Goal: Task Accomplishment & Management: Manage account settings

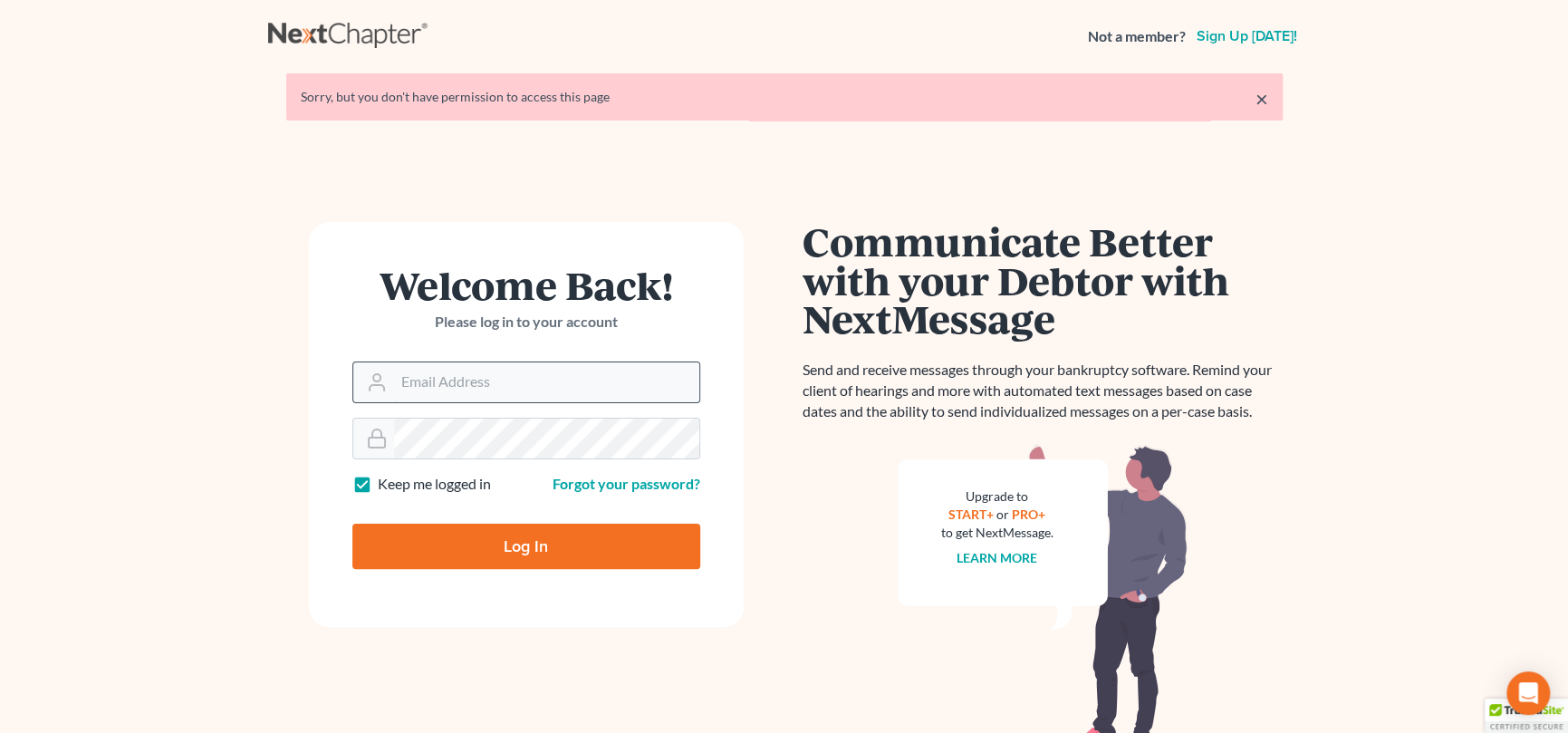
click at [452, 380] on input "Email Address" at bounding box center [547, 383] width 305 height 40
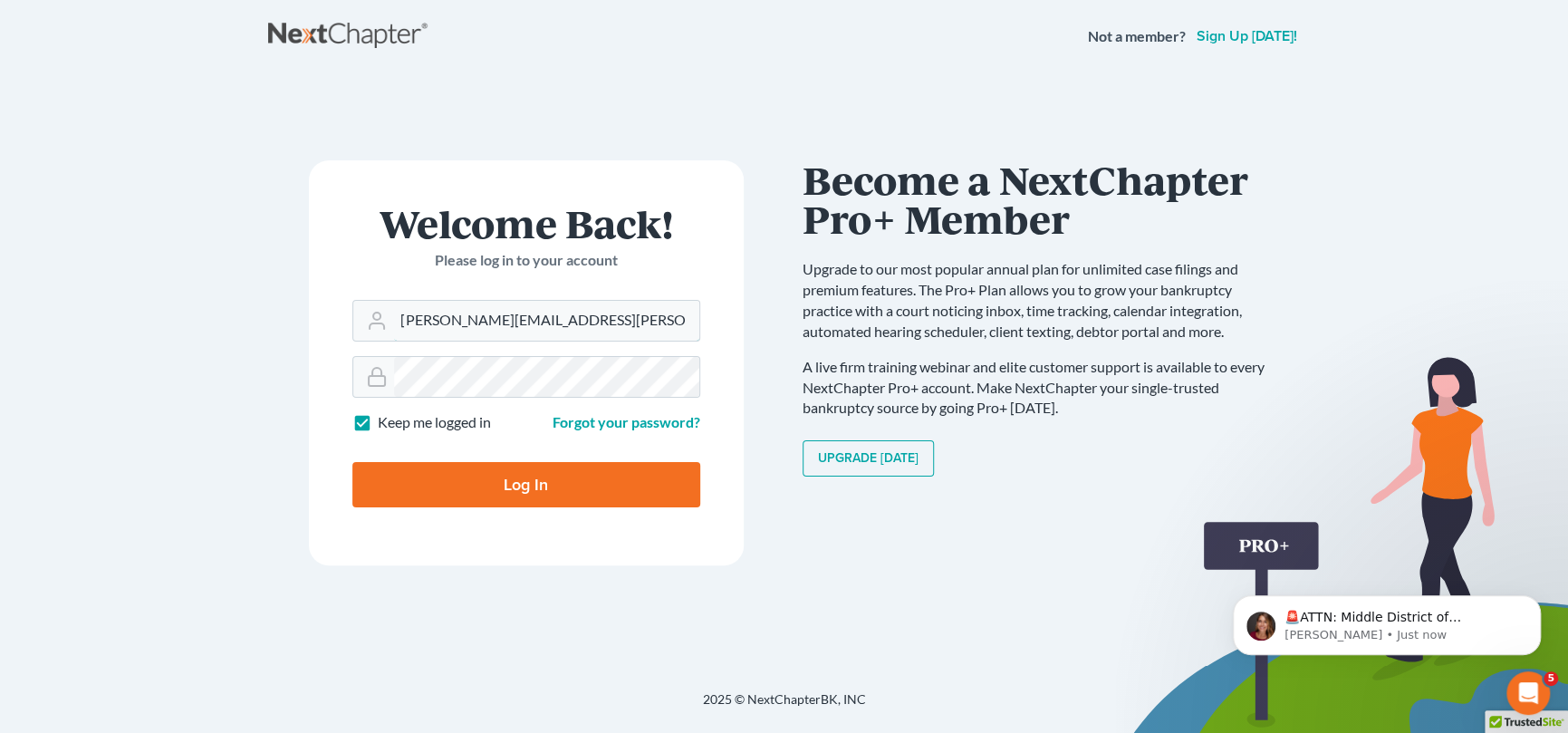
type input "nicole.cameron@attorneydebtfighters.com"
click at [550, 476] on input "Log In" at bounding box center [527, 485] width 348 height 45
type input "Thinking..."
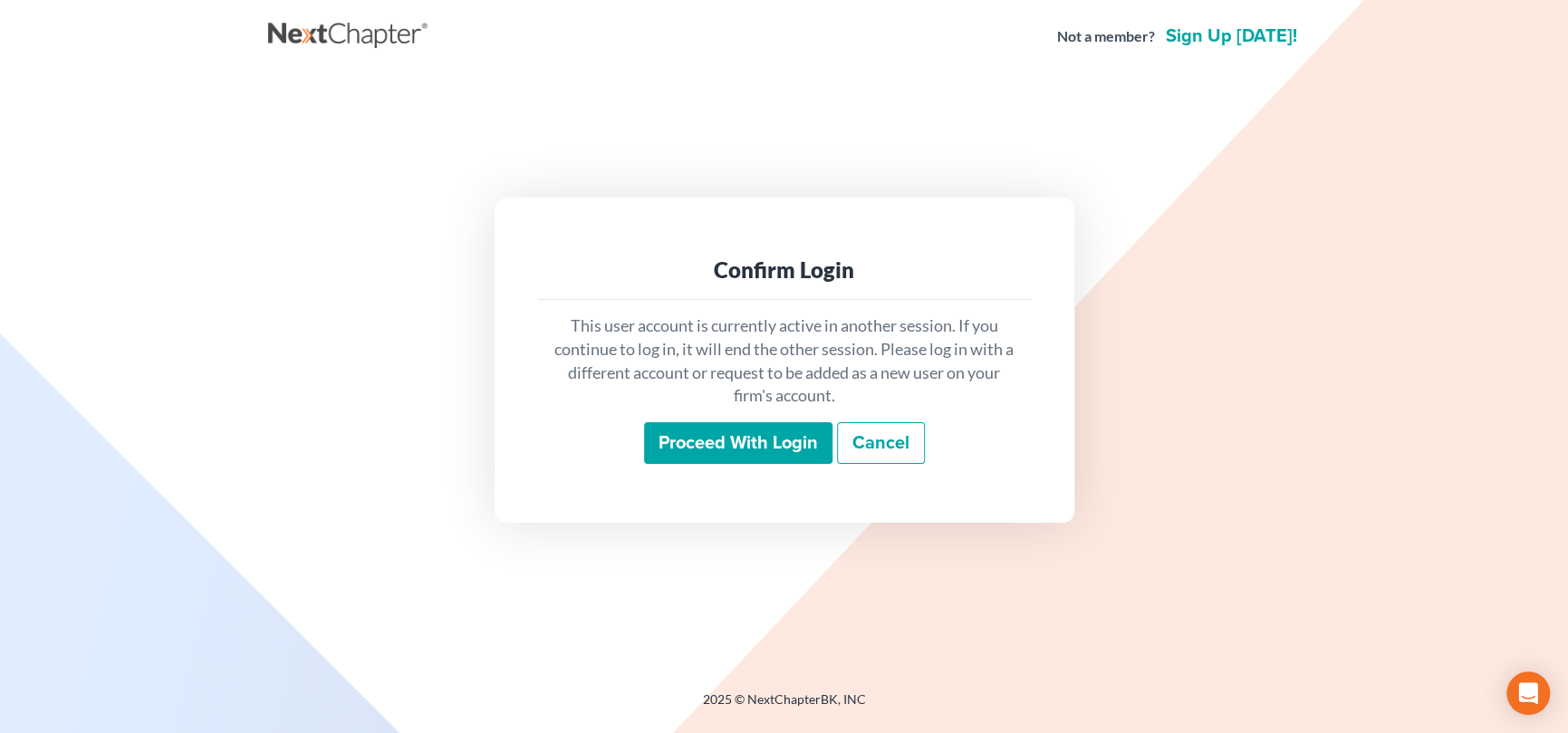
click at [759, 436] on input "Proceed with login" at bounding box center [738, 442] width 189 height 41
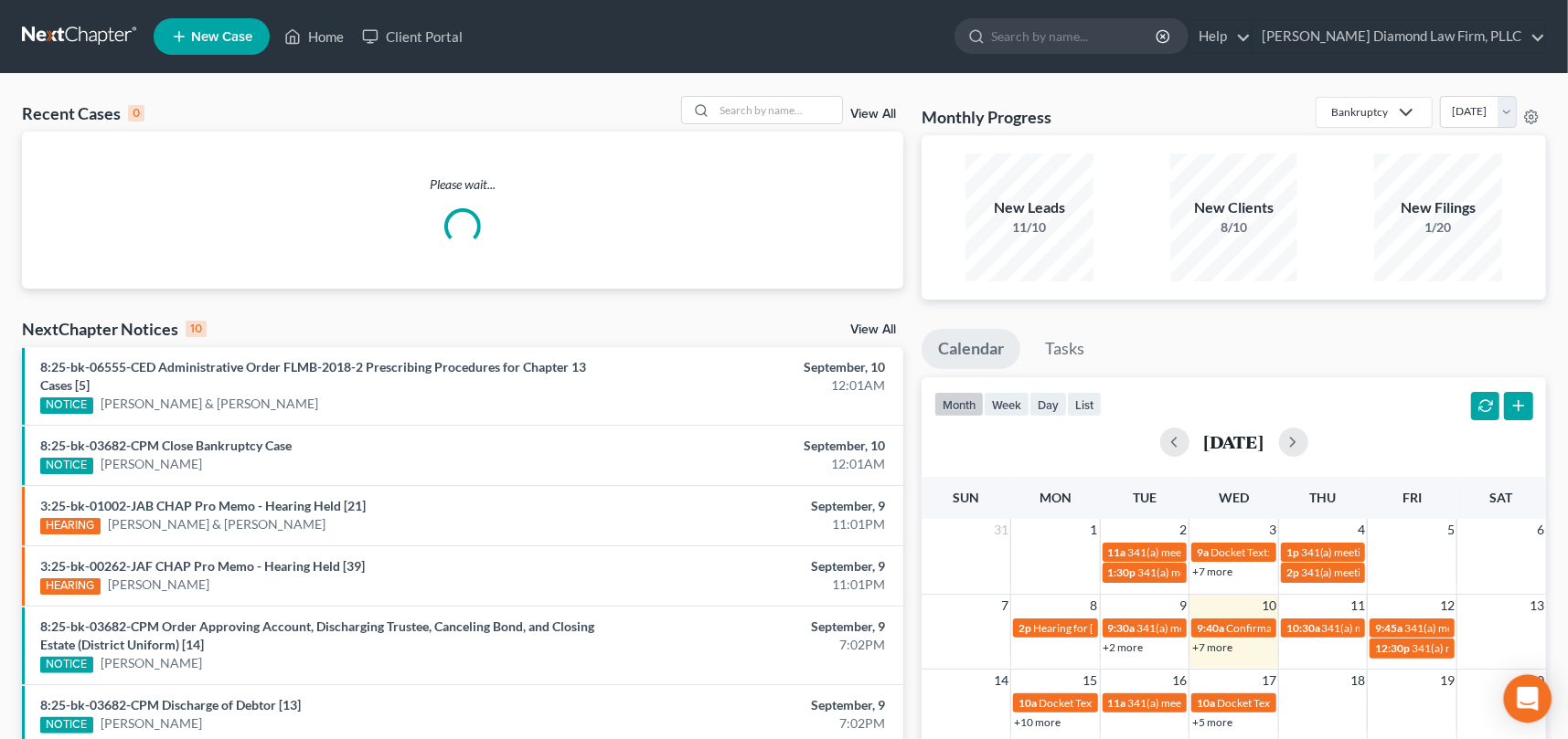
click at [1533, 699] on icon "Open Intercom Messenger" at bounding box center [1527, 698] width 21 height 24
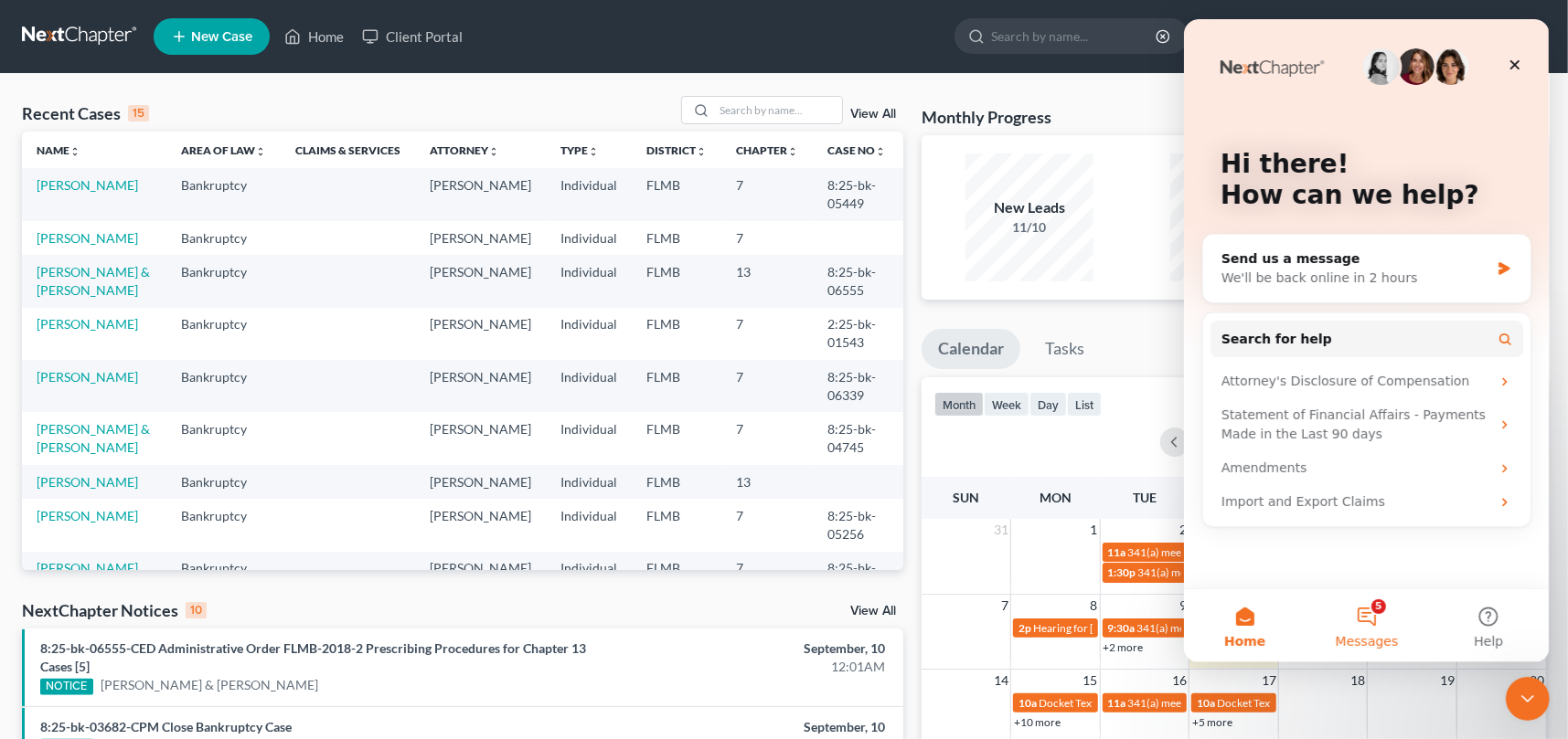
click at [1378, 623] on button "5 Messages" at bounding box center [1366, 626] width 122 height 74
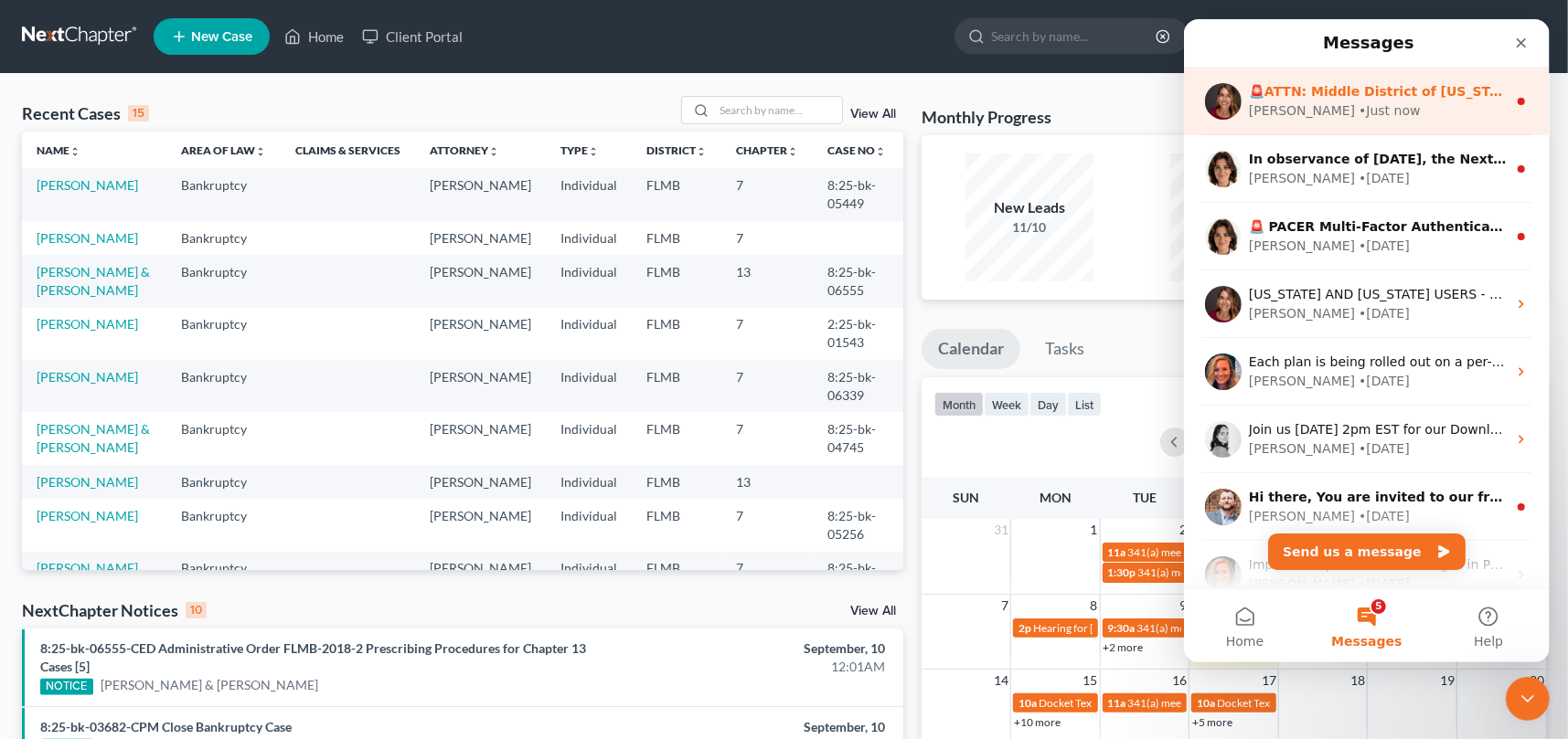
click at [1344, 106] on div "[PERSON_NAME] • Just now" at bounding box center [1377, 111] width 257 height 19
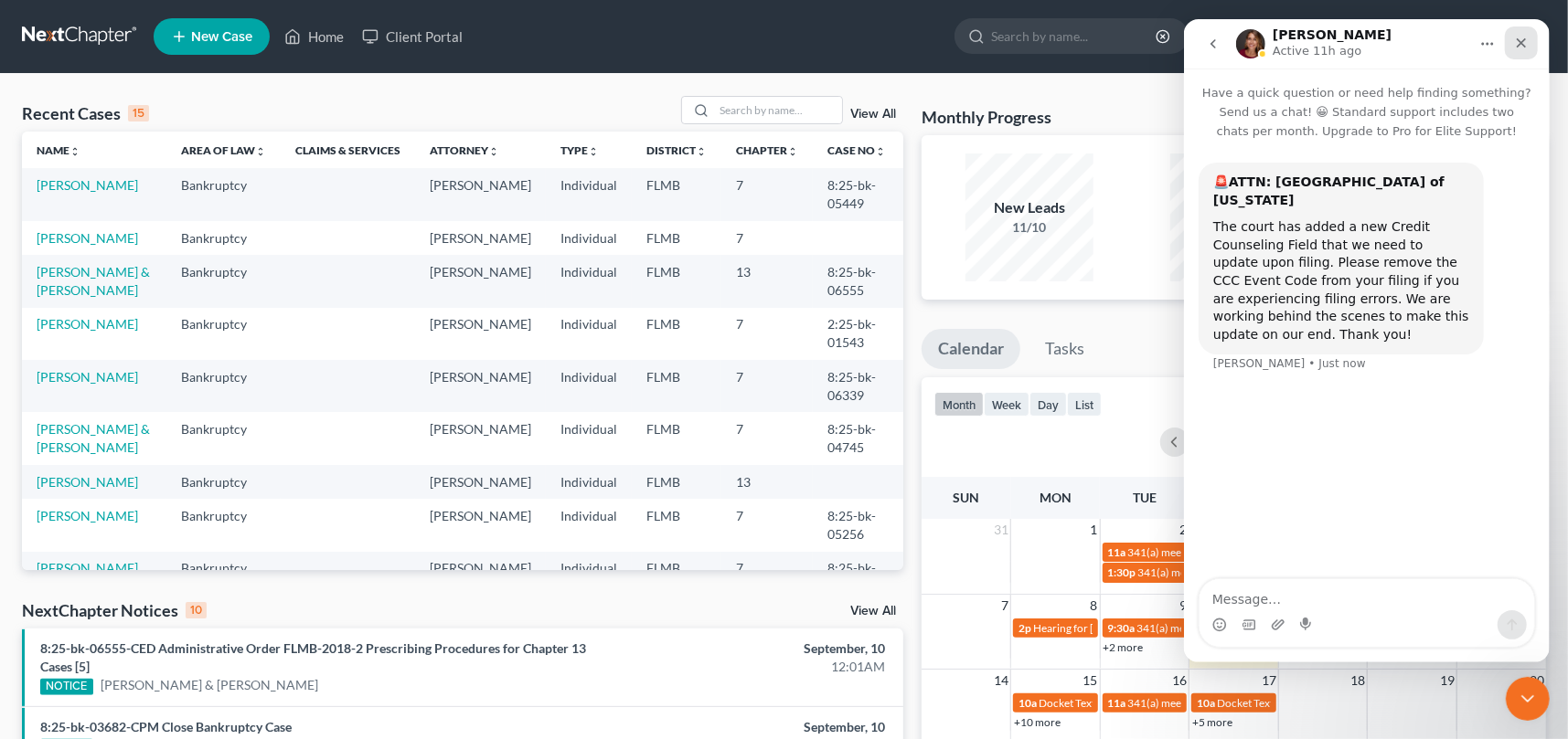
click at [1528, 42] on div "Close" at bounding box center [1521, 43] width 33 height 33
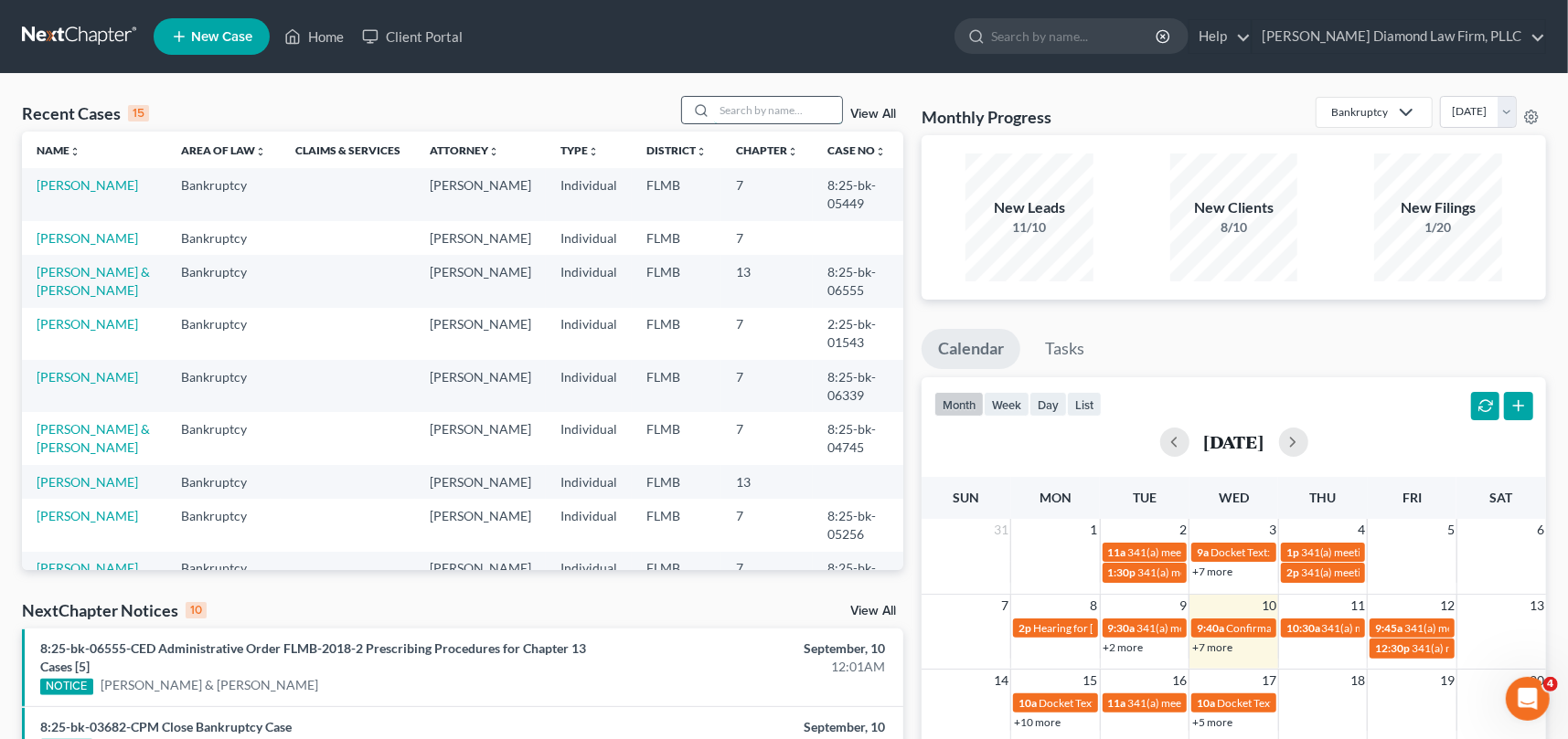
click at [759, 113] on input "search" at bounding box center [778, 109] width 128 height 26
type input "[PERSON_NAME]"
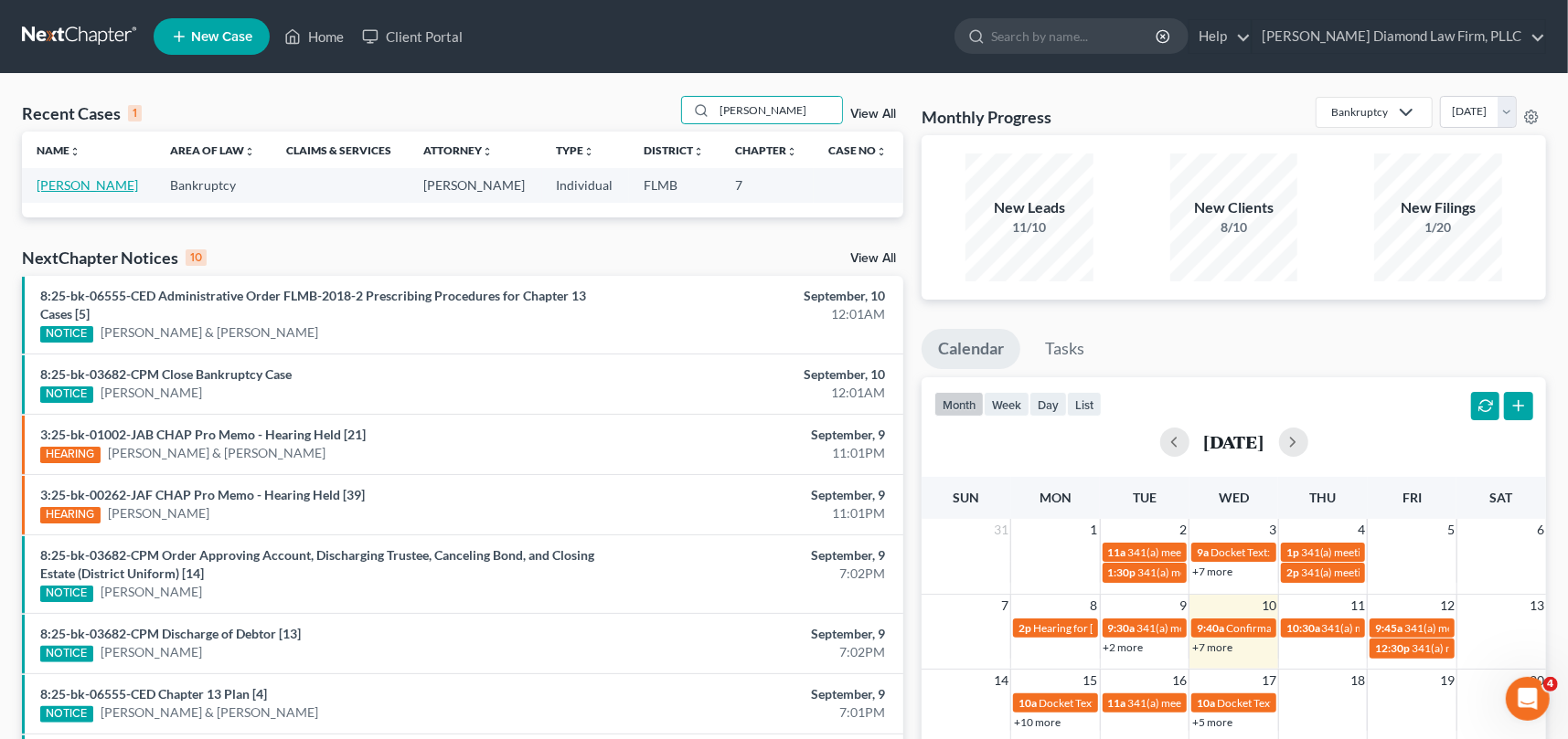
click at [89, 184] on link "[PERSON_NAME]" at bounding box center [87, 185] width 102 height 15
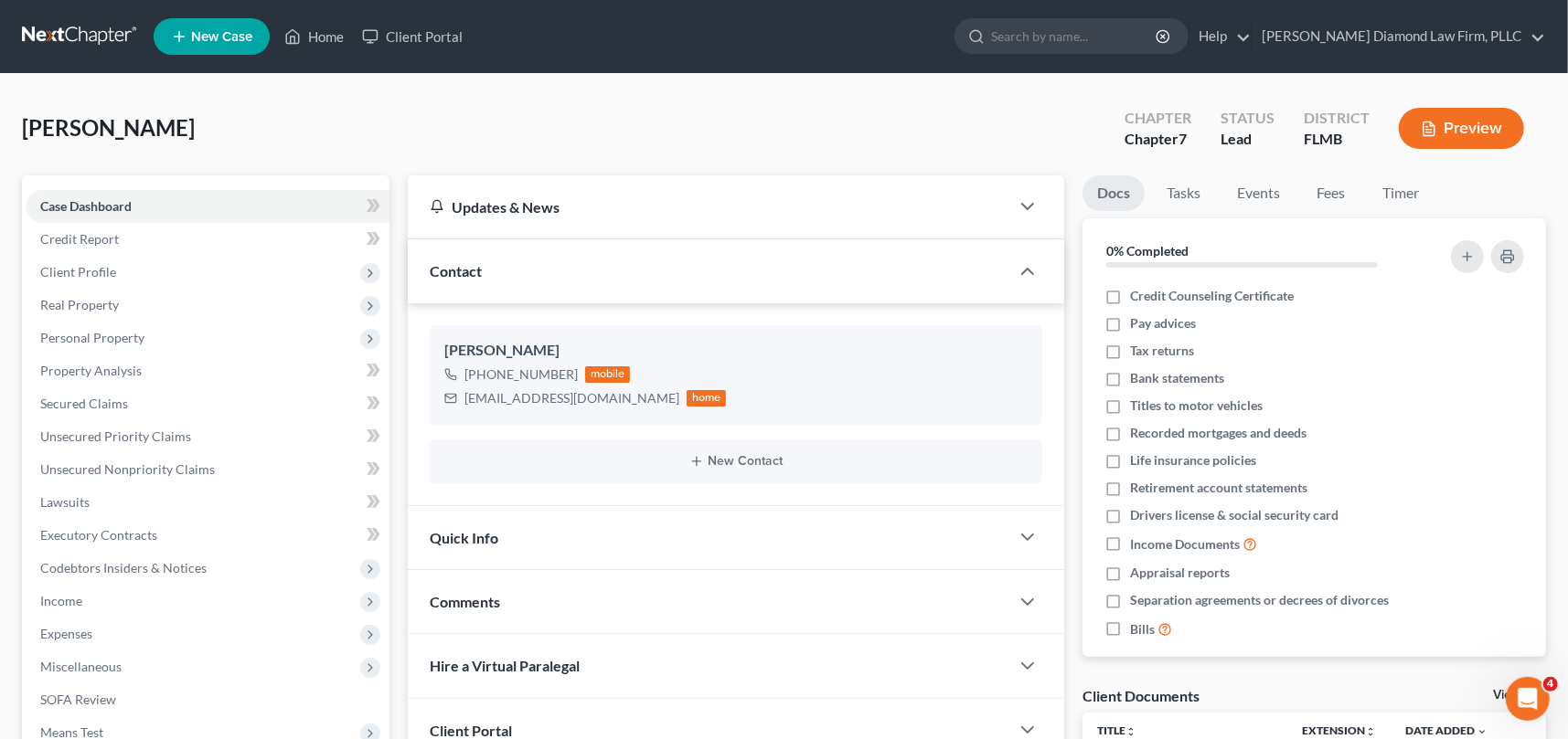
click at [1461, 124] on button "Preview" at bounding box center [1462, 128] width 125 height 42
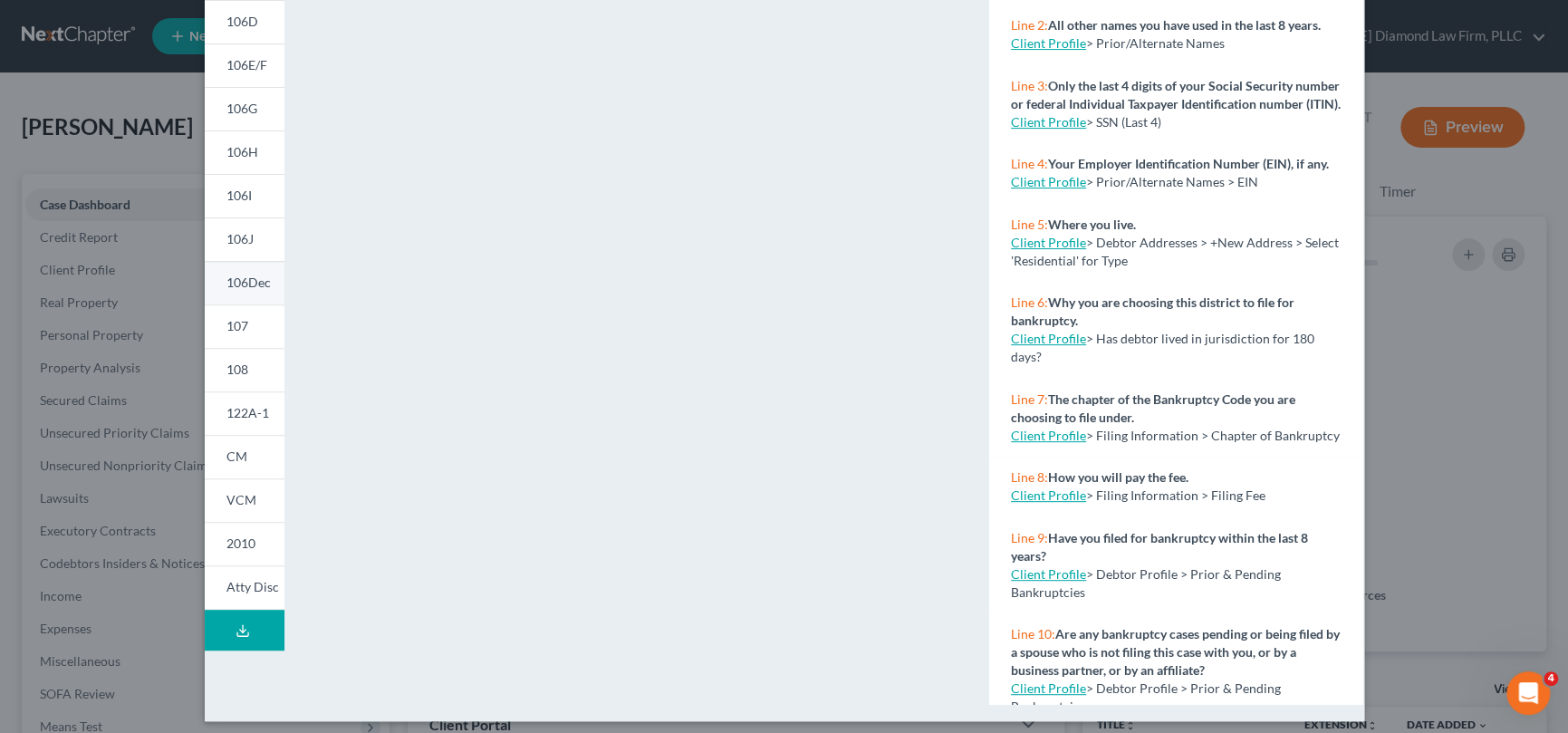
scroll to position [288, 0]
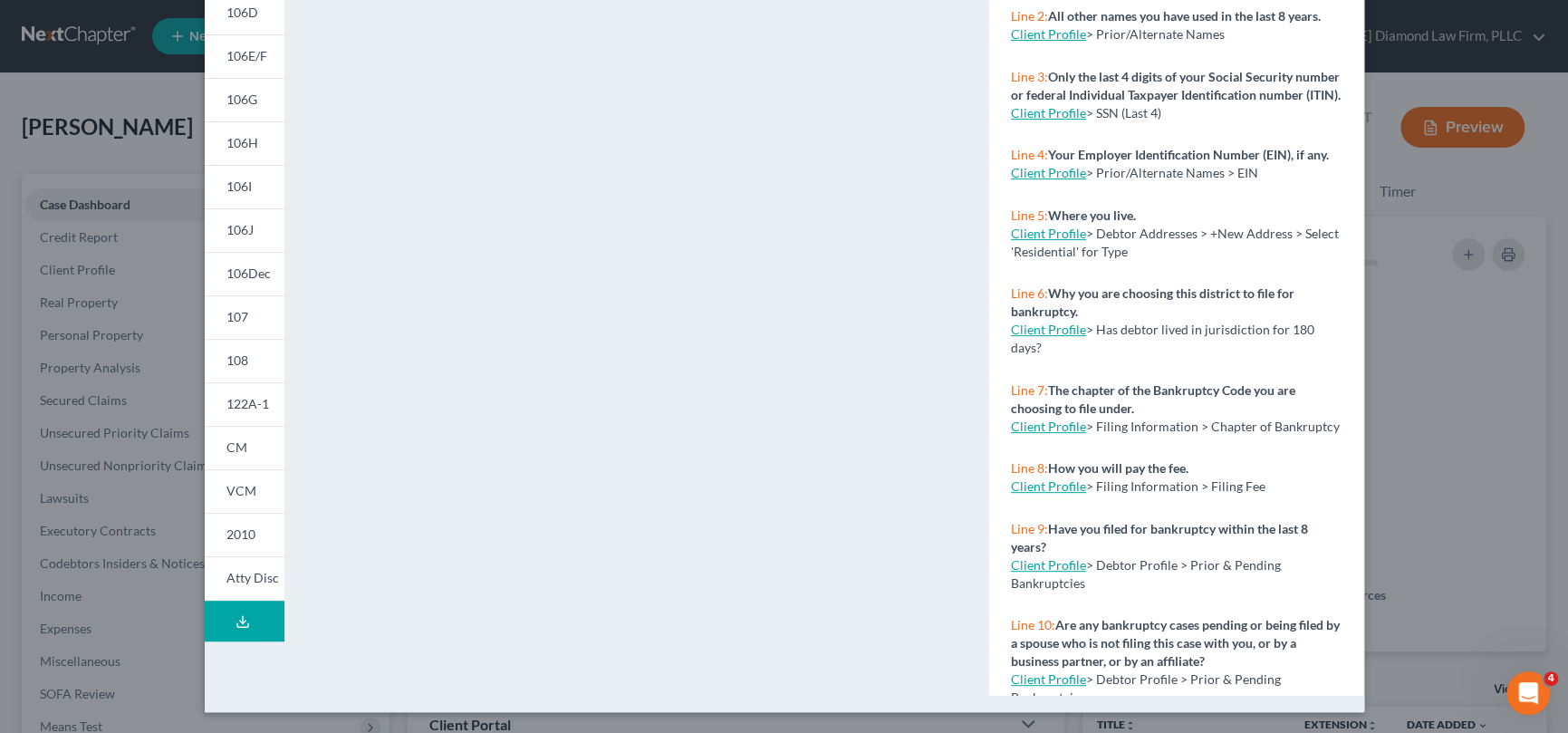
click at [238, 616] on icon at bounding box center [243, 622] width 14 height 14
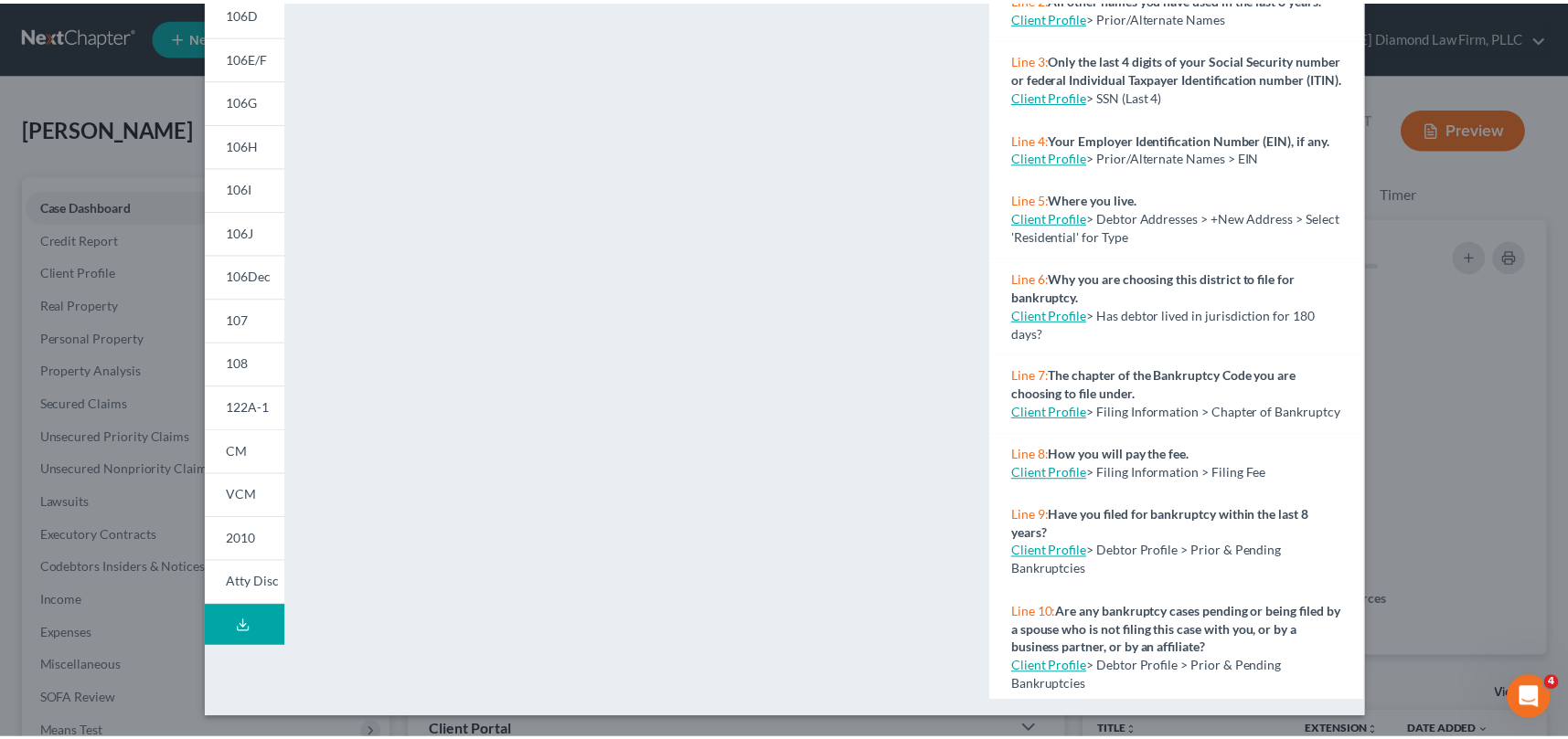
scroll to position [0, 0]
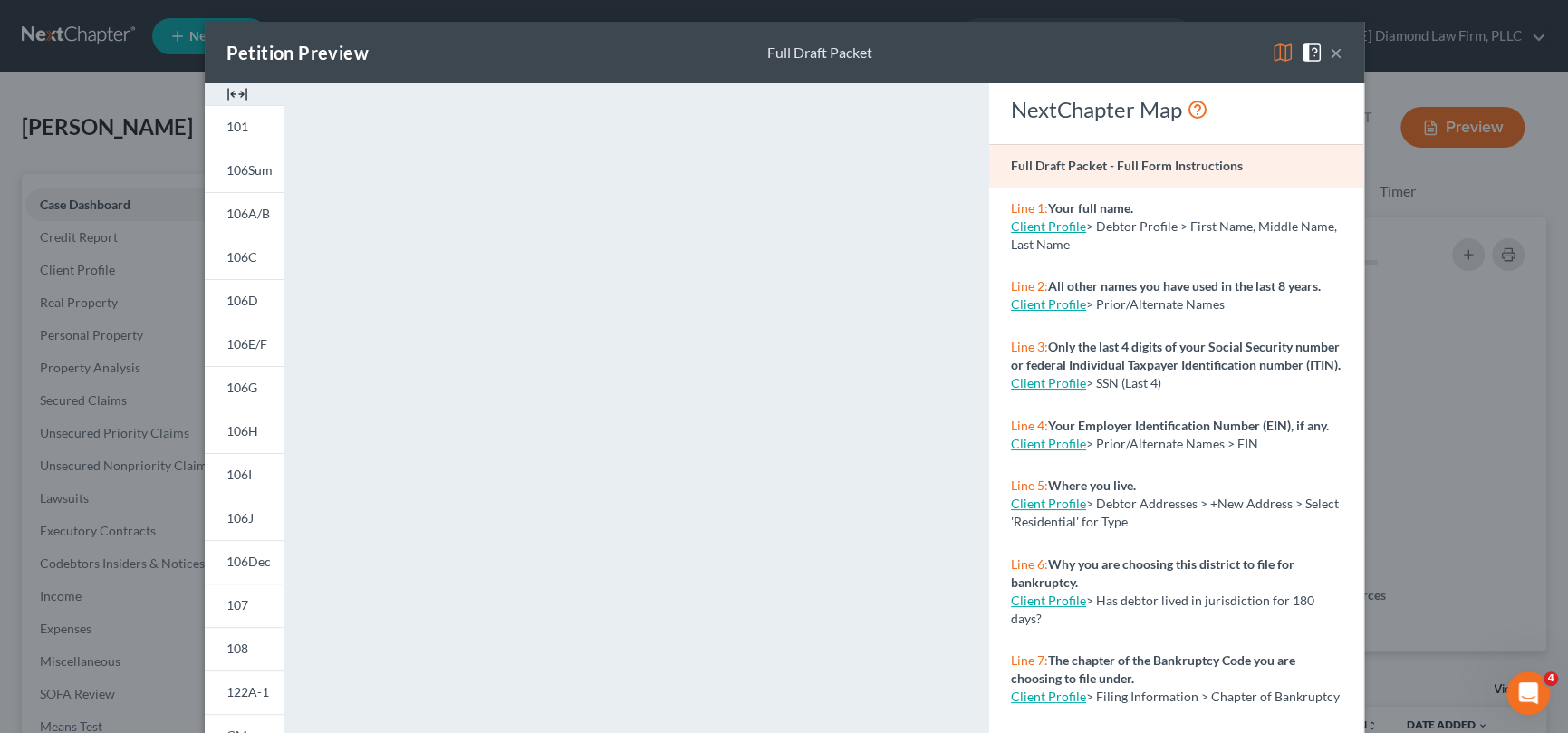
click at [1330, 54] on button "×" at bounding box center [1336, 52] width 12 height 22
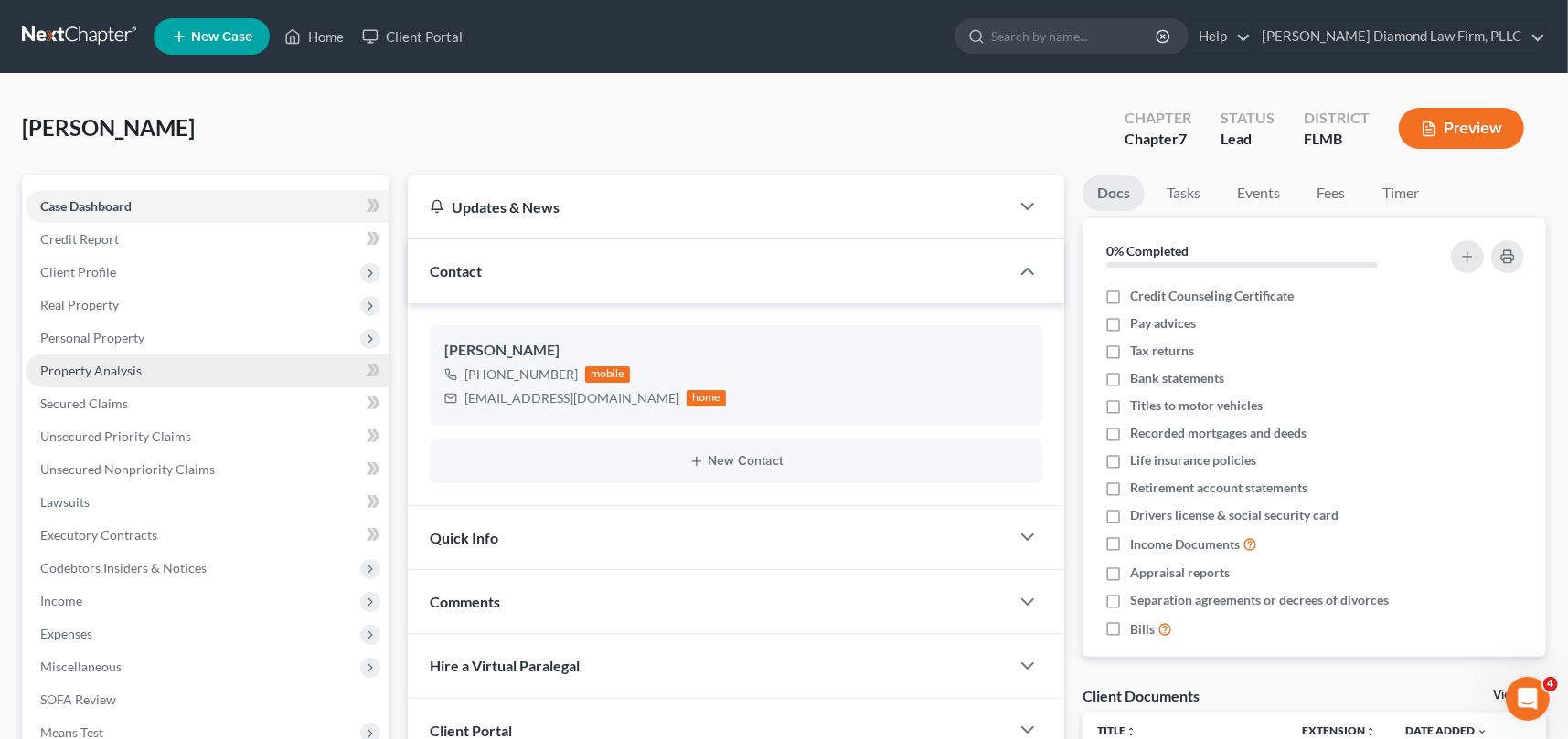
click at [133, 369] on span "Property Analysis" at bounding box center [91, 370] width 102 height 15
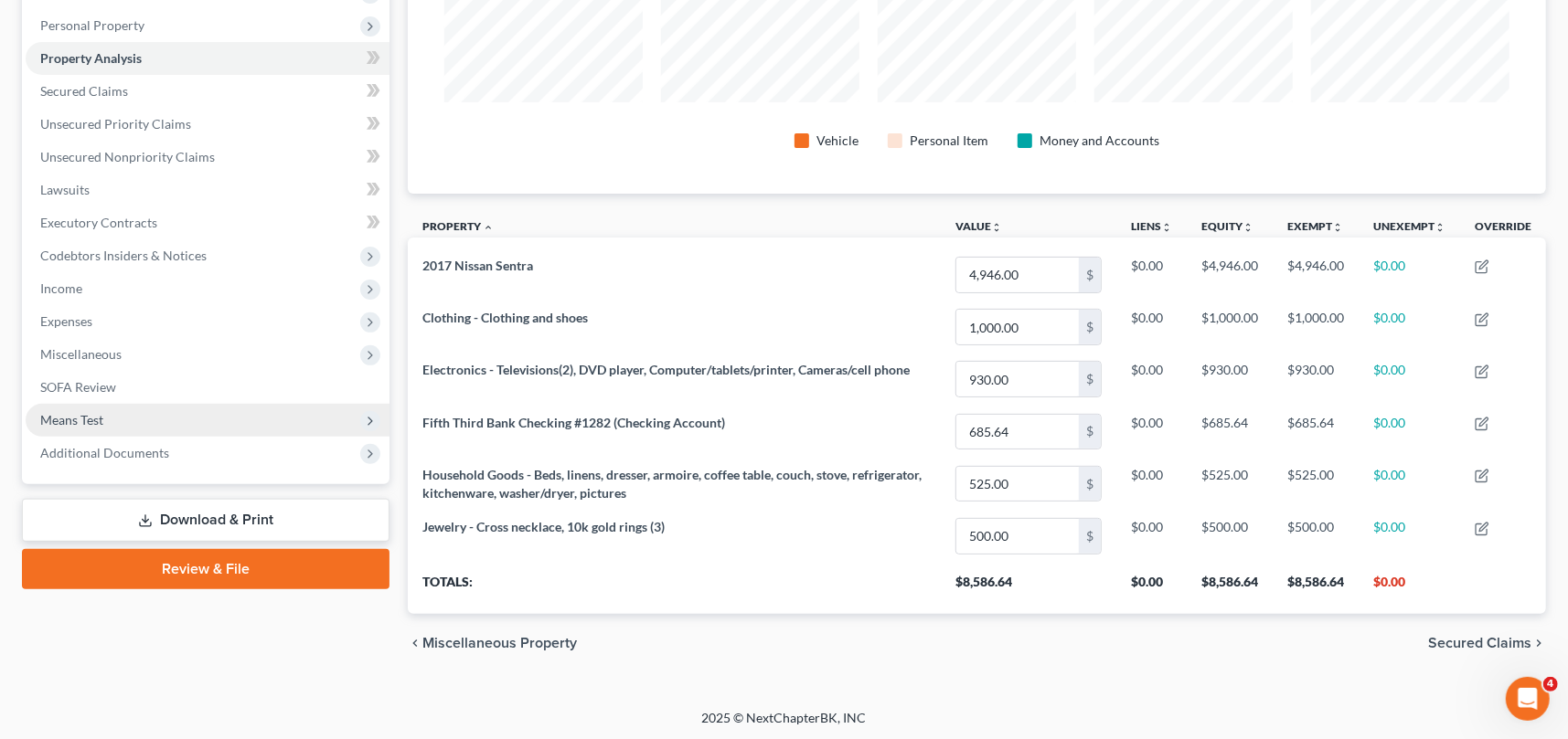
click at [162, 418] on span "Means Test" at bounding box center [207, 421] width 364 height 33
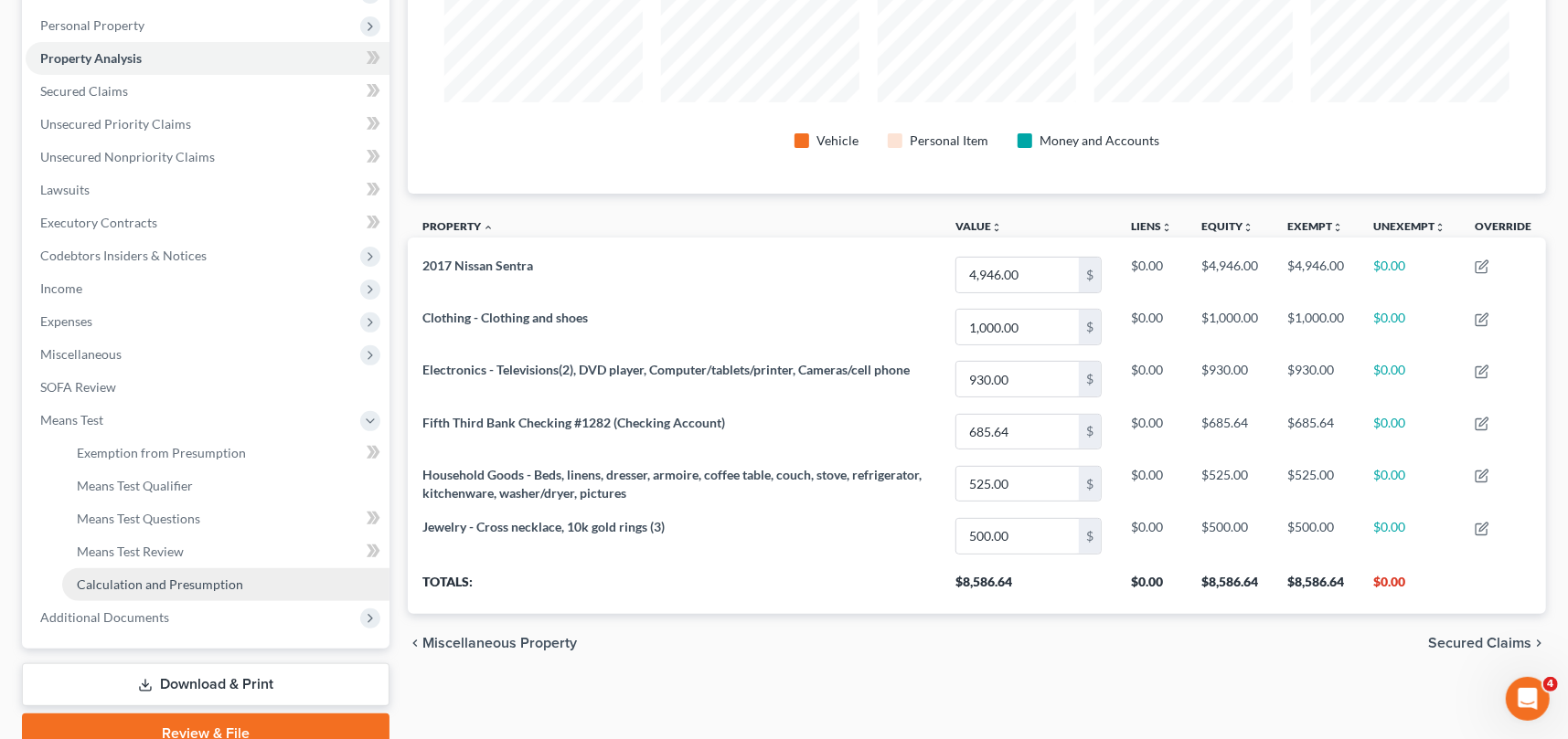
drag, startPoint x: 216, startPoint y: 576, endPoint x: 233, endPoint y: 578, distance: 17.1
click at [216, 577] on span "Calculation and Presumption" at bounding box center [160, 584] width 166 height 15
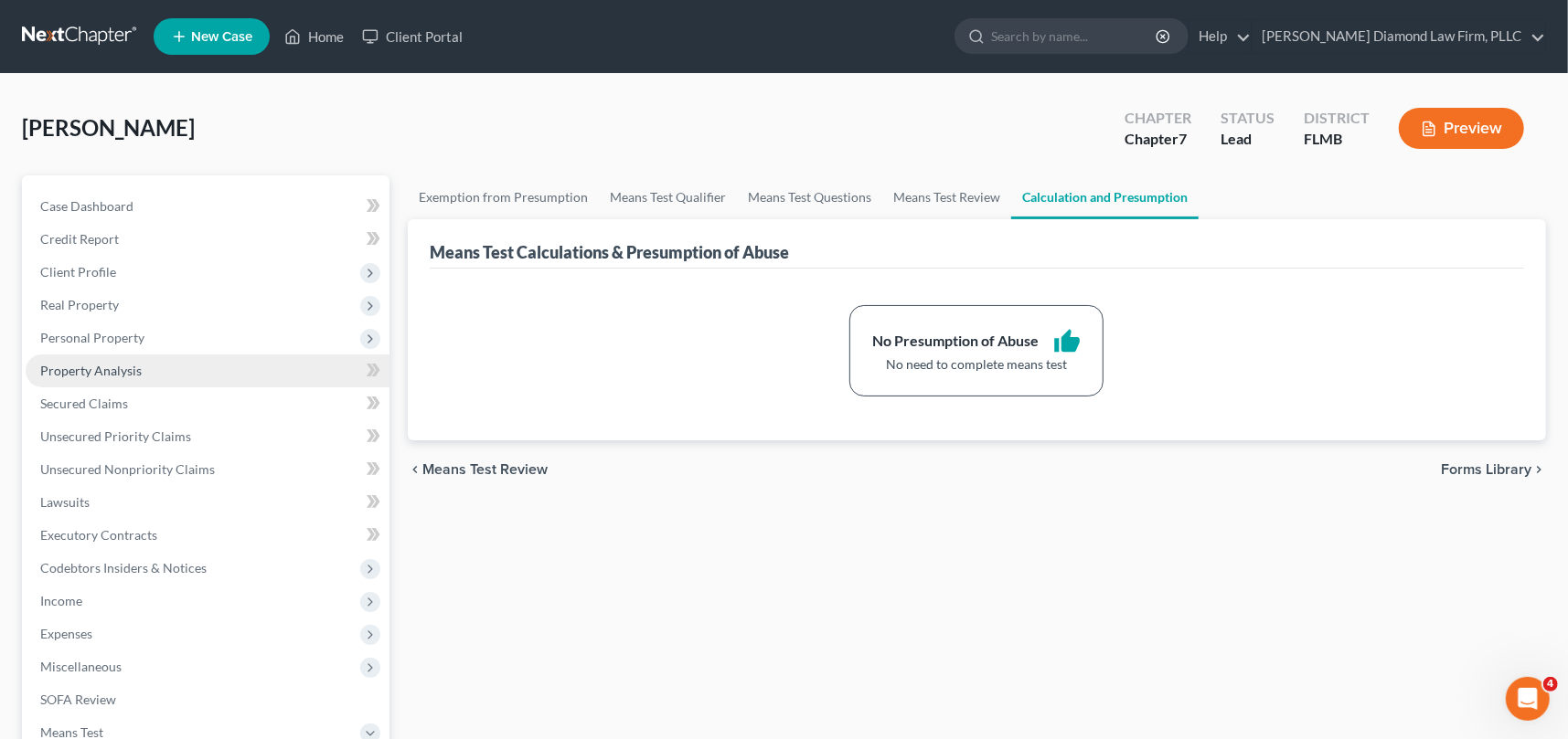
click at [116, 372] on span "Property Analysis" at bounding box center [91, 370] width 102 height 15
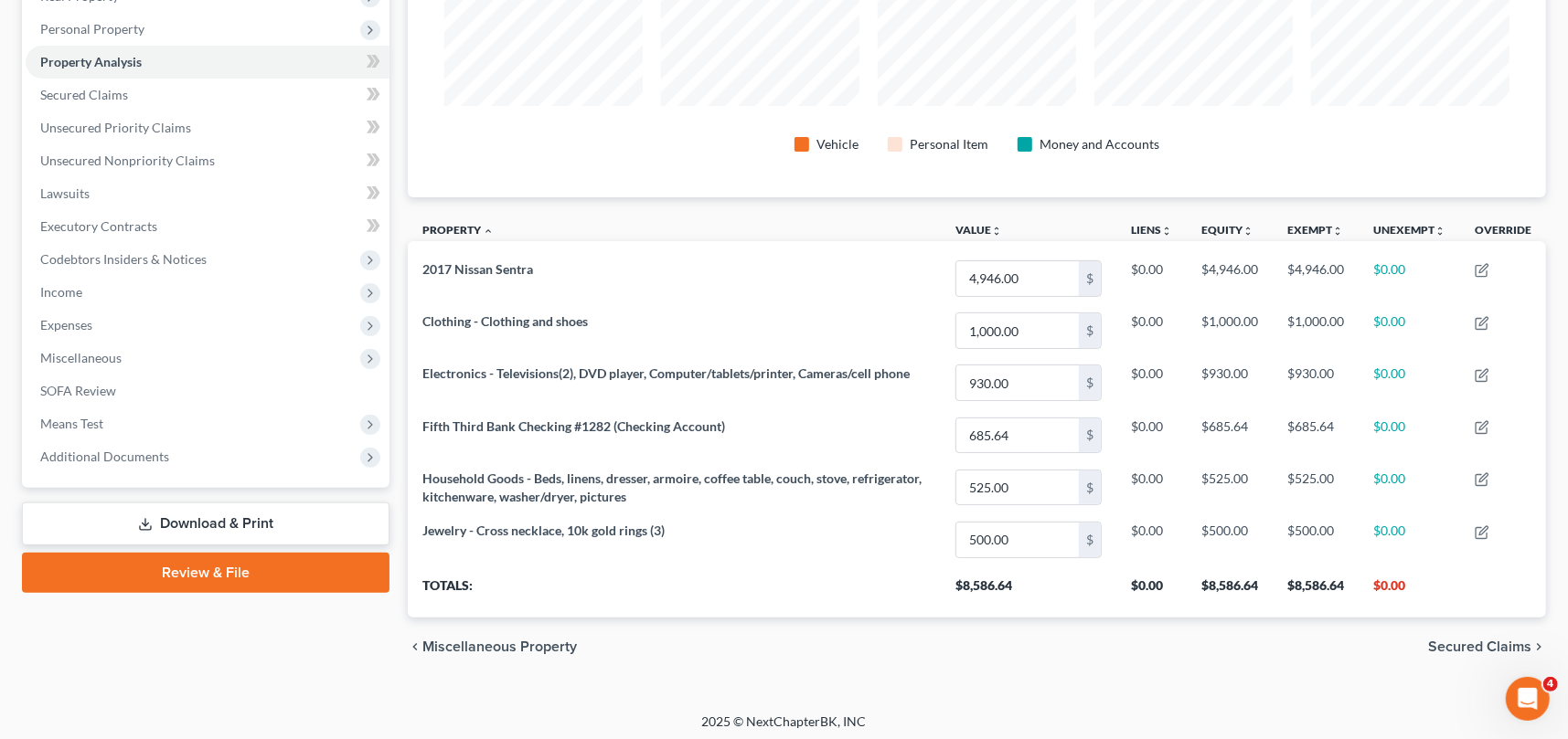
scroll to position [312, 0]
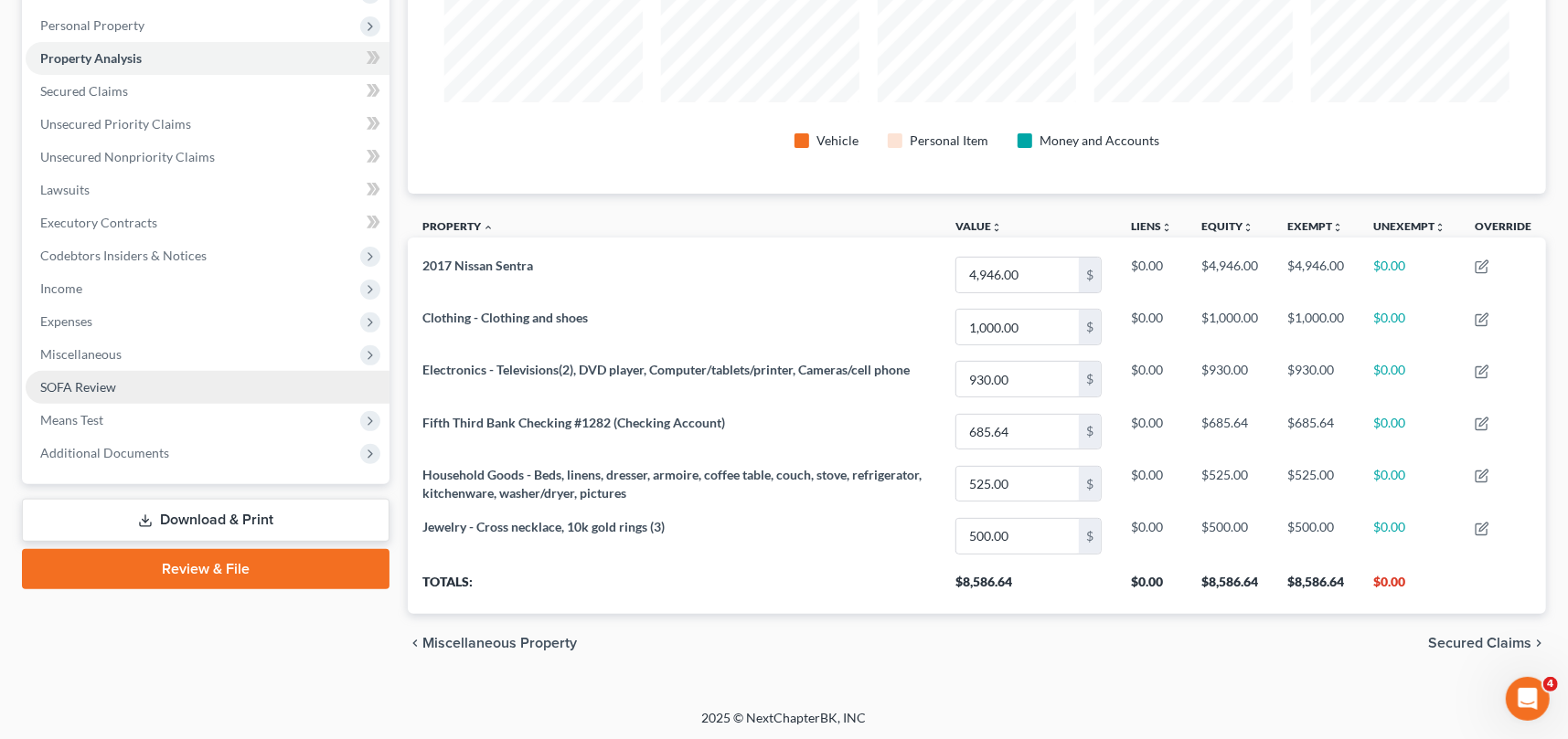
click at [65, 379] on span "SOFA Review" at bounding box center [78, 387] width 75 height 15
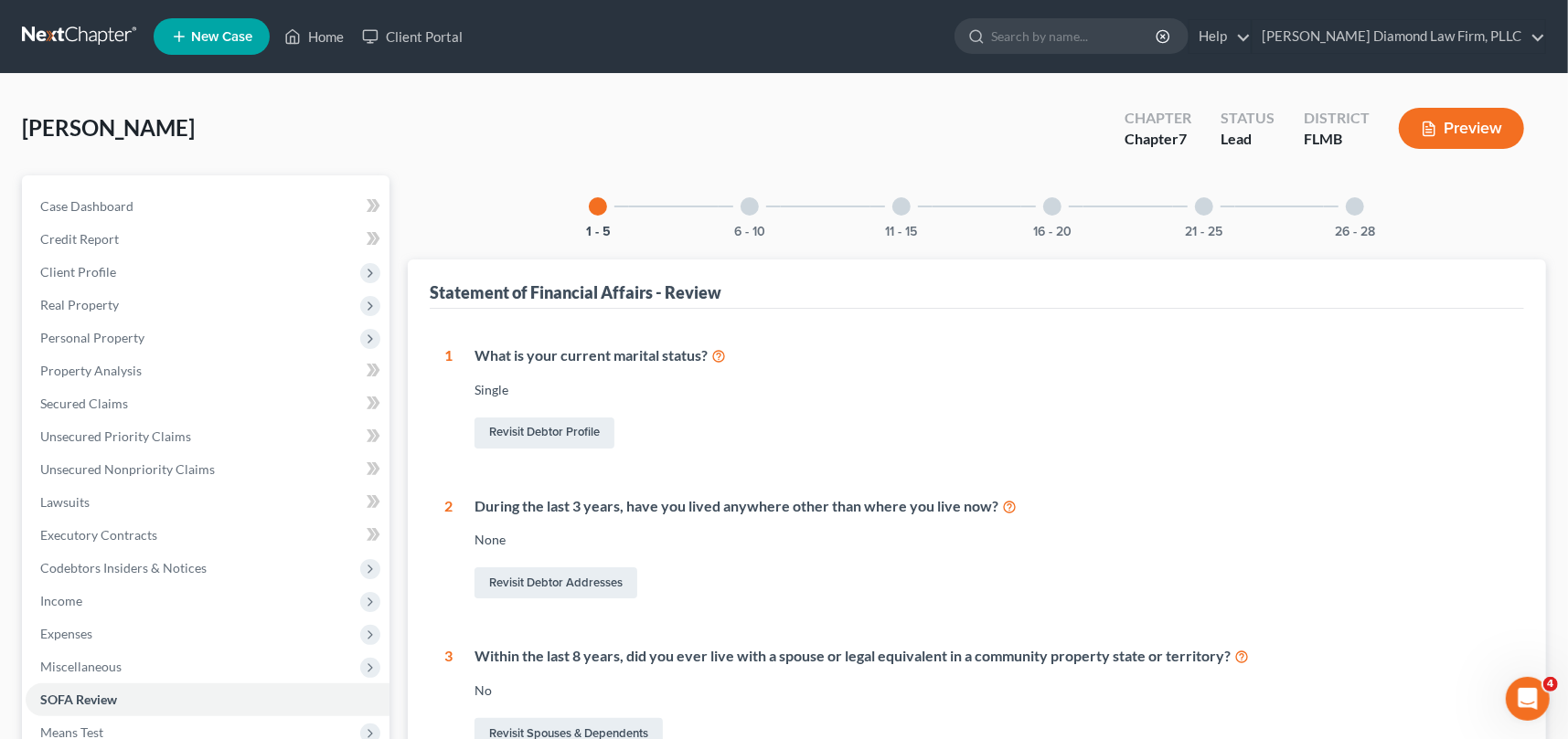
click at [748, 207] on div at bounding box center [749, 206] width 18 height 18
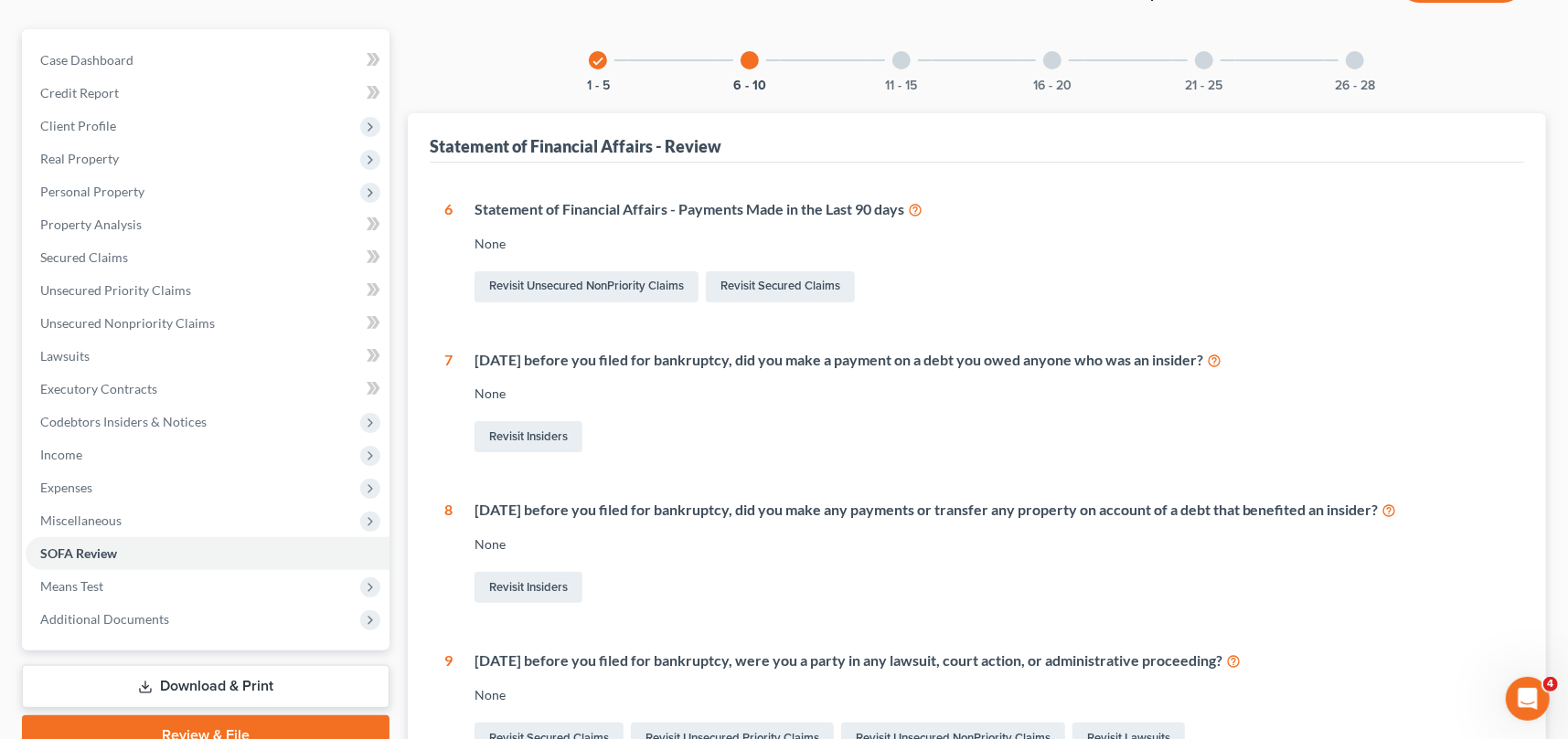
scroll to position [91, 0]
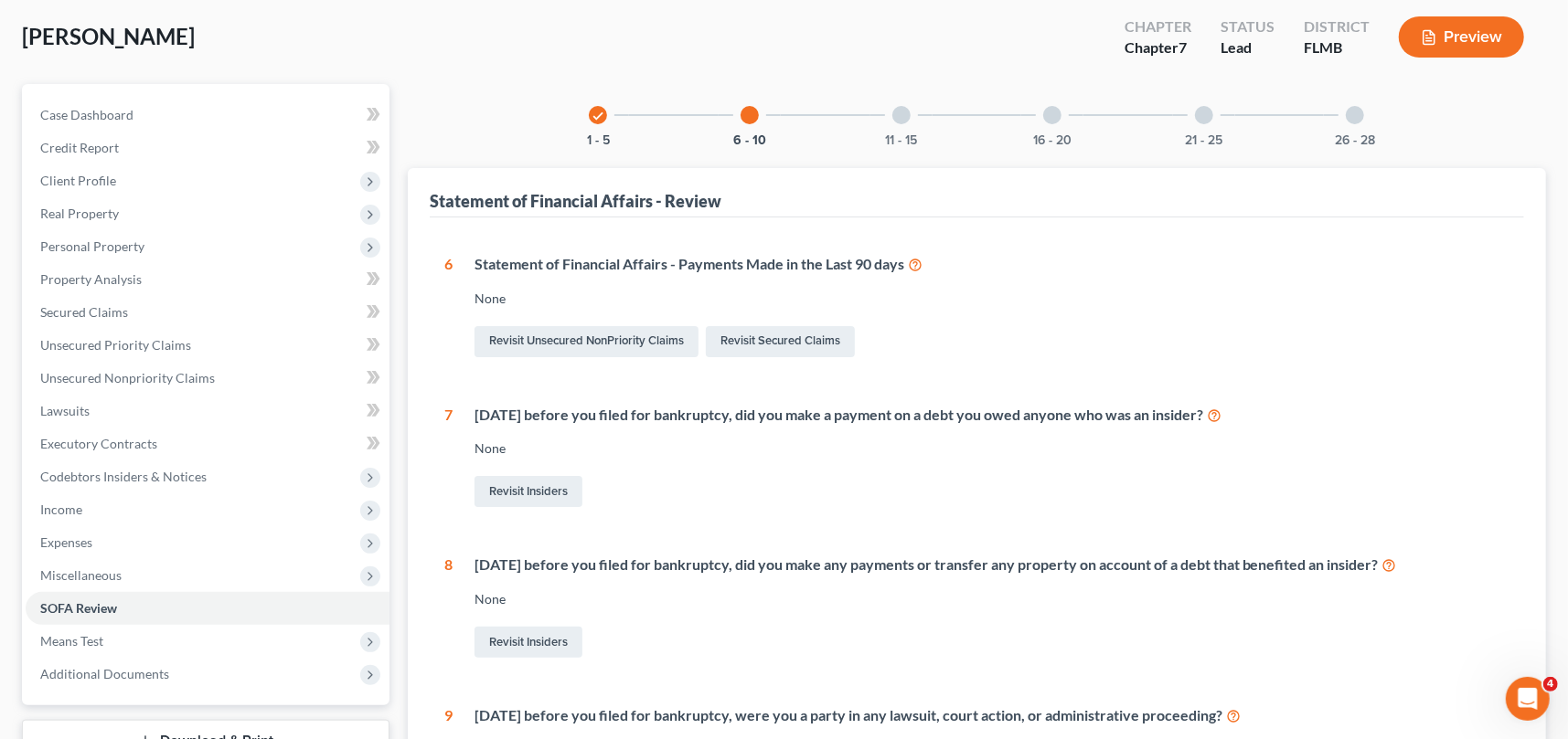
click at [901, 117] on div at bounding box center [901, 115] width 18 height 18
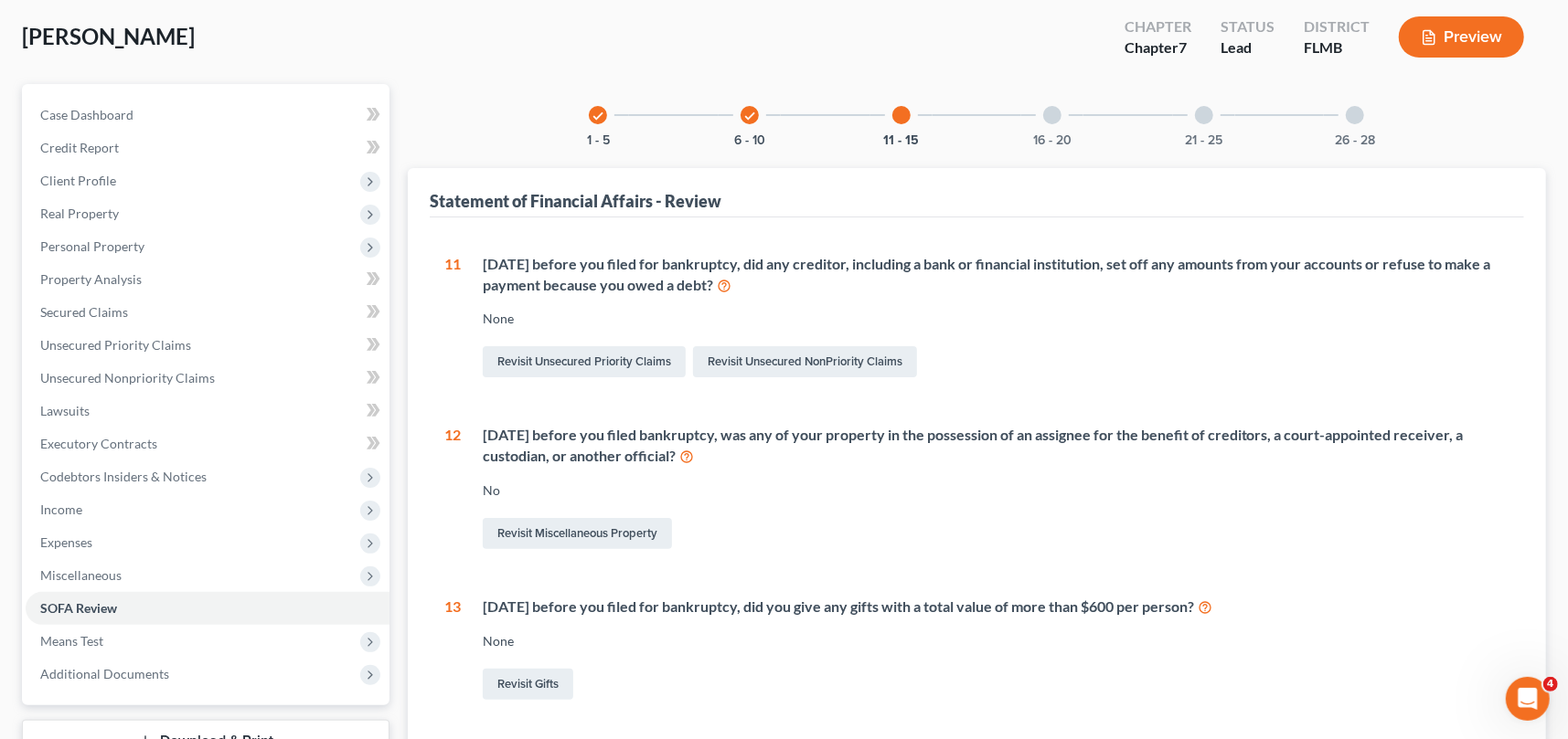
click at [1055, 114] on div at bounding box center [1052, 115] width 18 height 18
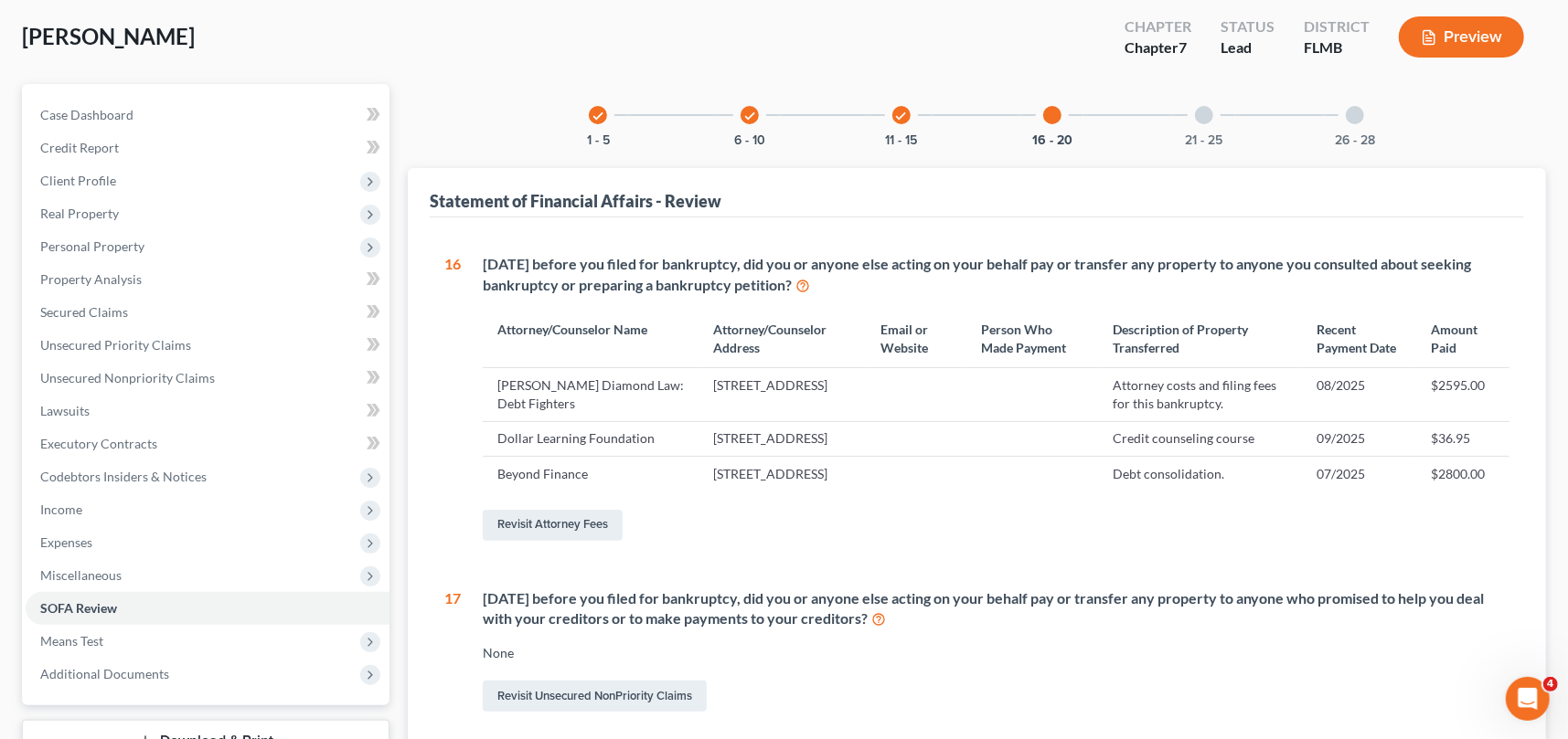
click at [599, 110] on icon "check" at bounding box center [597, 115] width 13 height 13
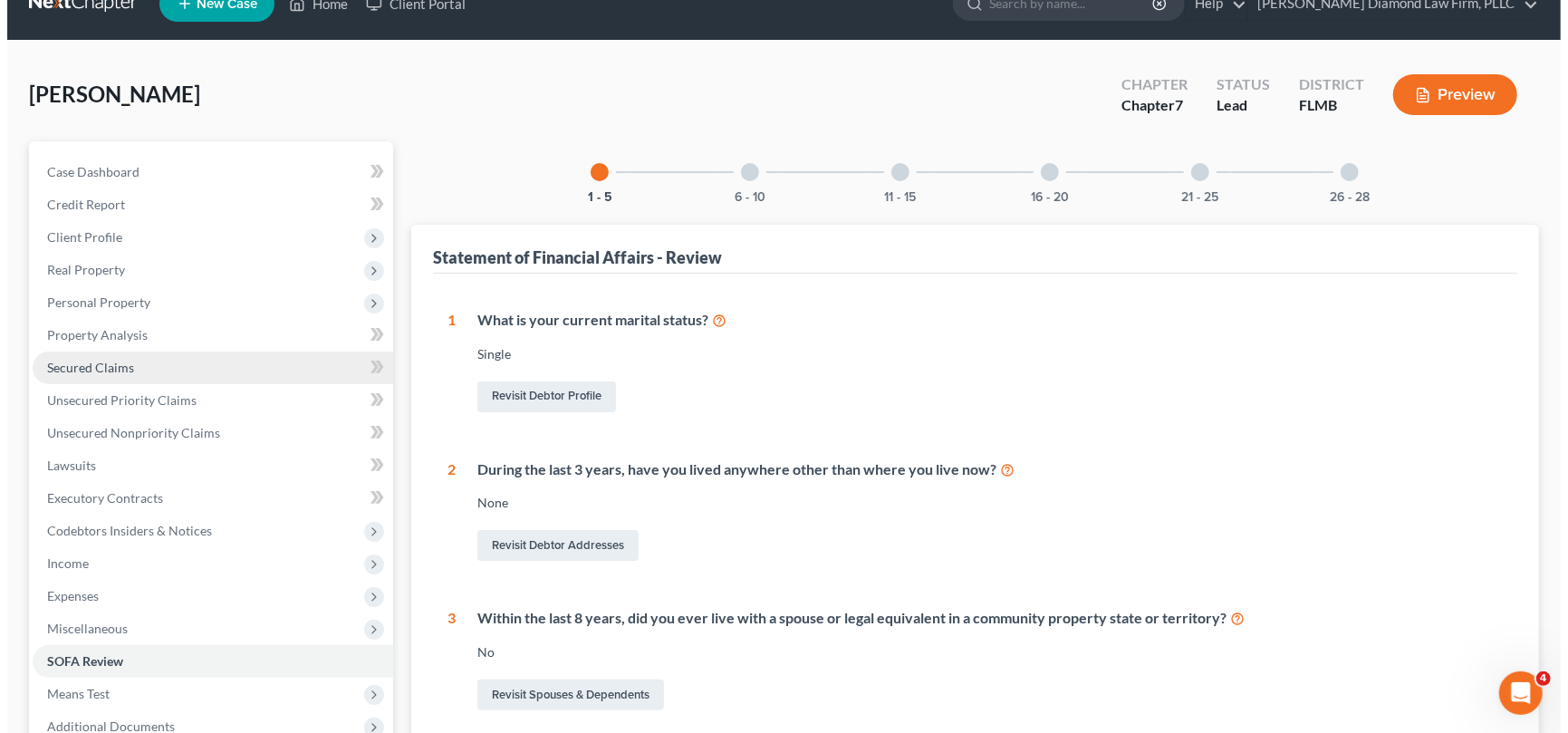
scroll to position [0, 0]
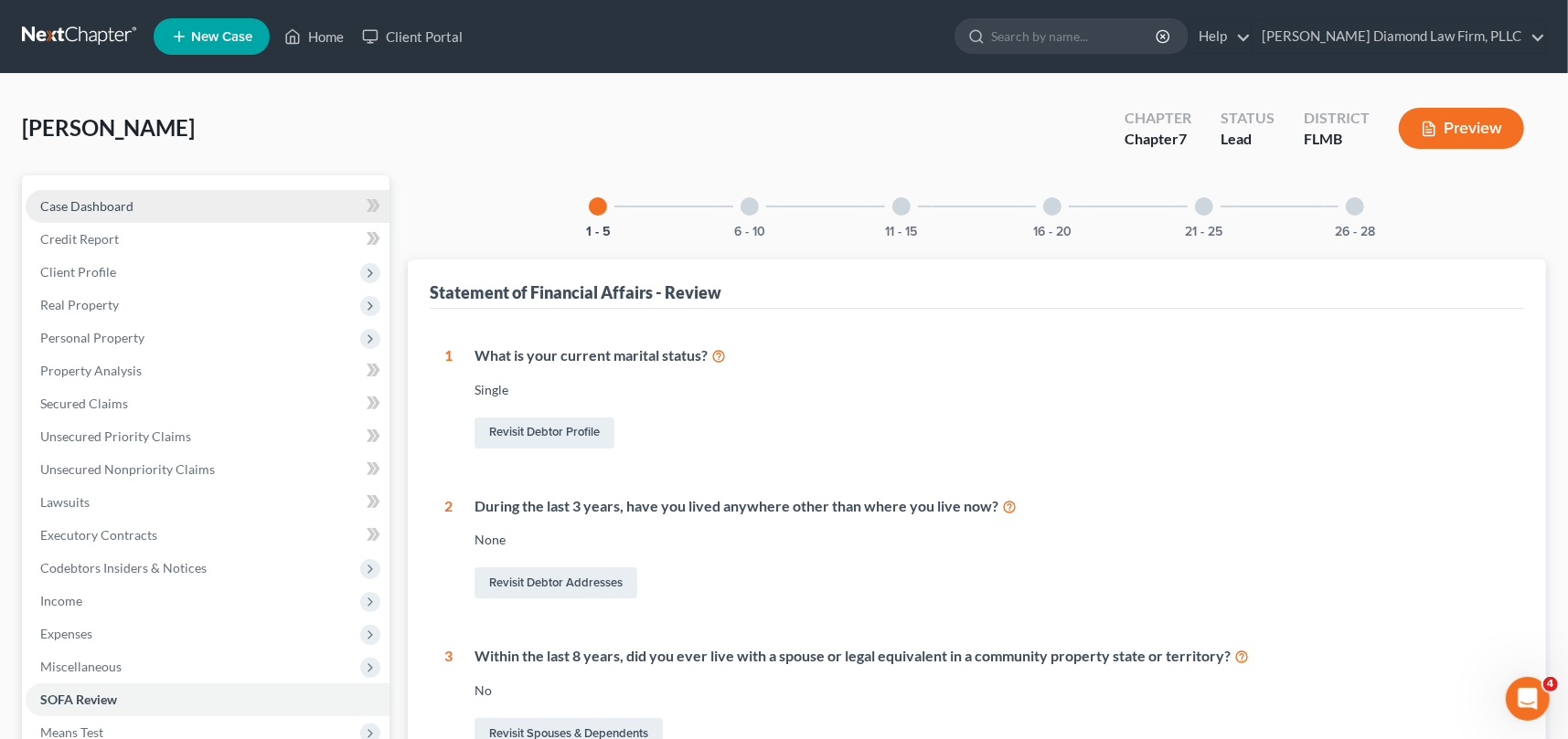
click at [99, 206] on span "Case Dashboard" at bounding box center [87, 206] width 93 height 15
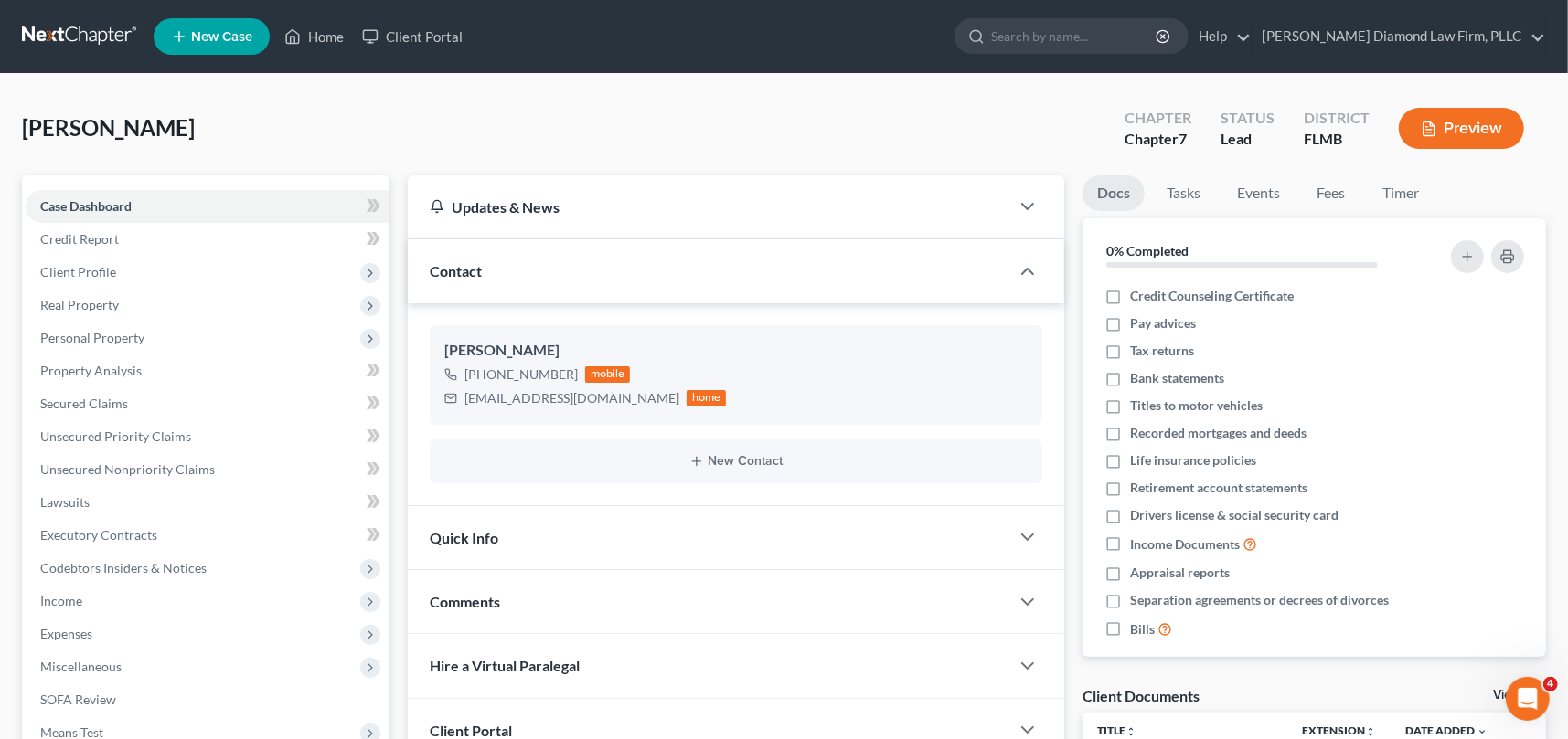
click at [1467, 130] on button "Preview" at bounding box center [1462, 128] width 125 height 42
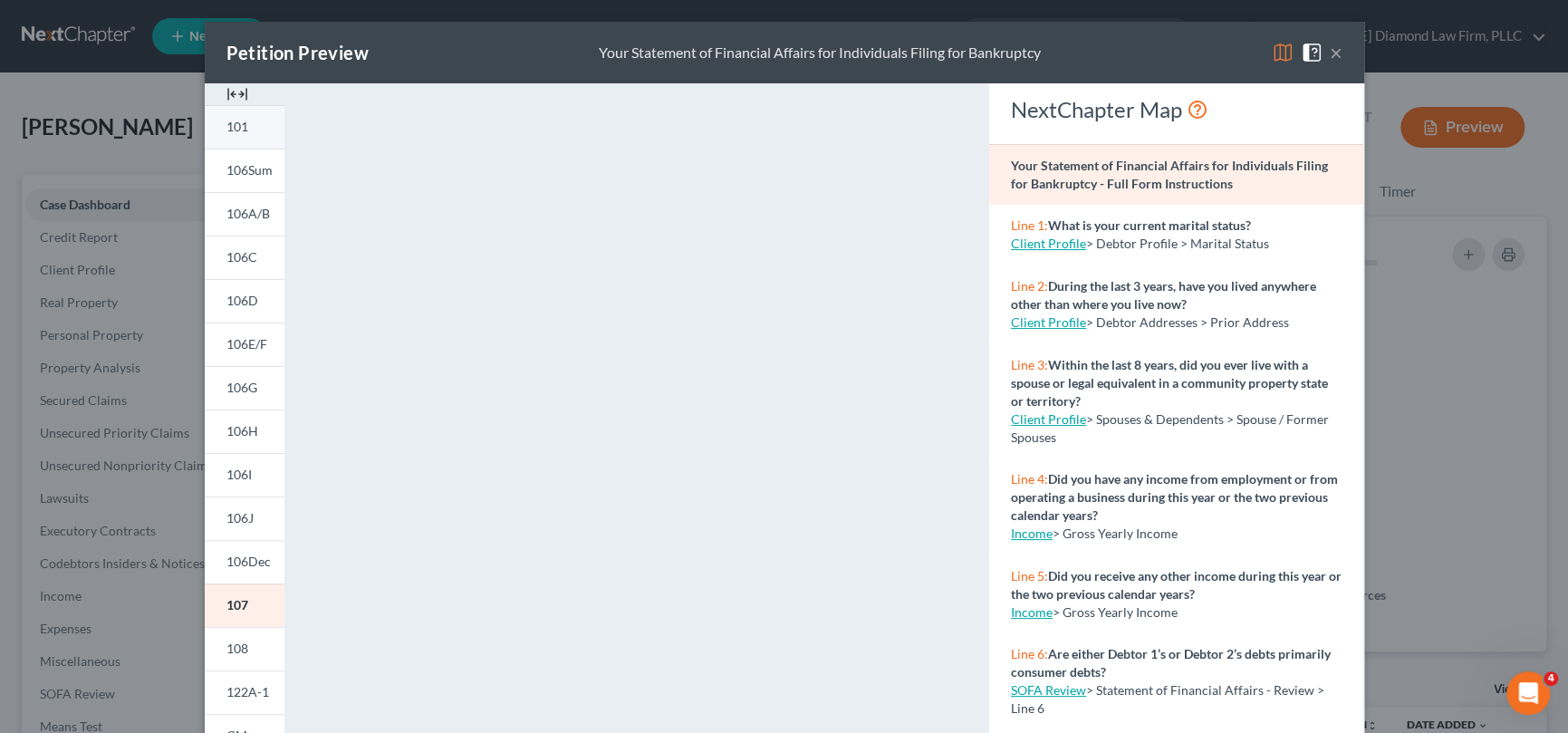
click at [230, 119] on span "101" at bounding box center [237, 127] width 22 height 15
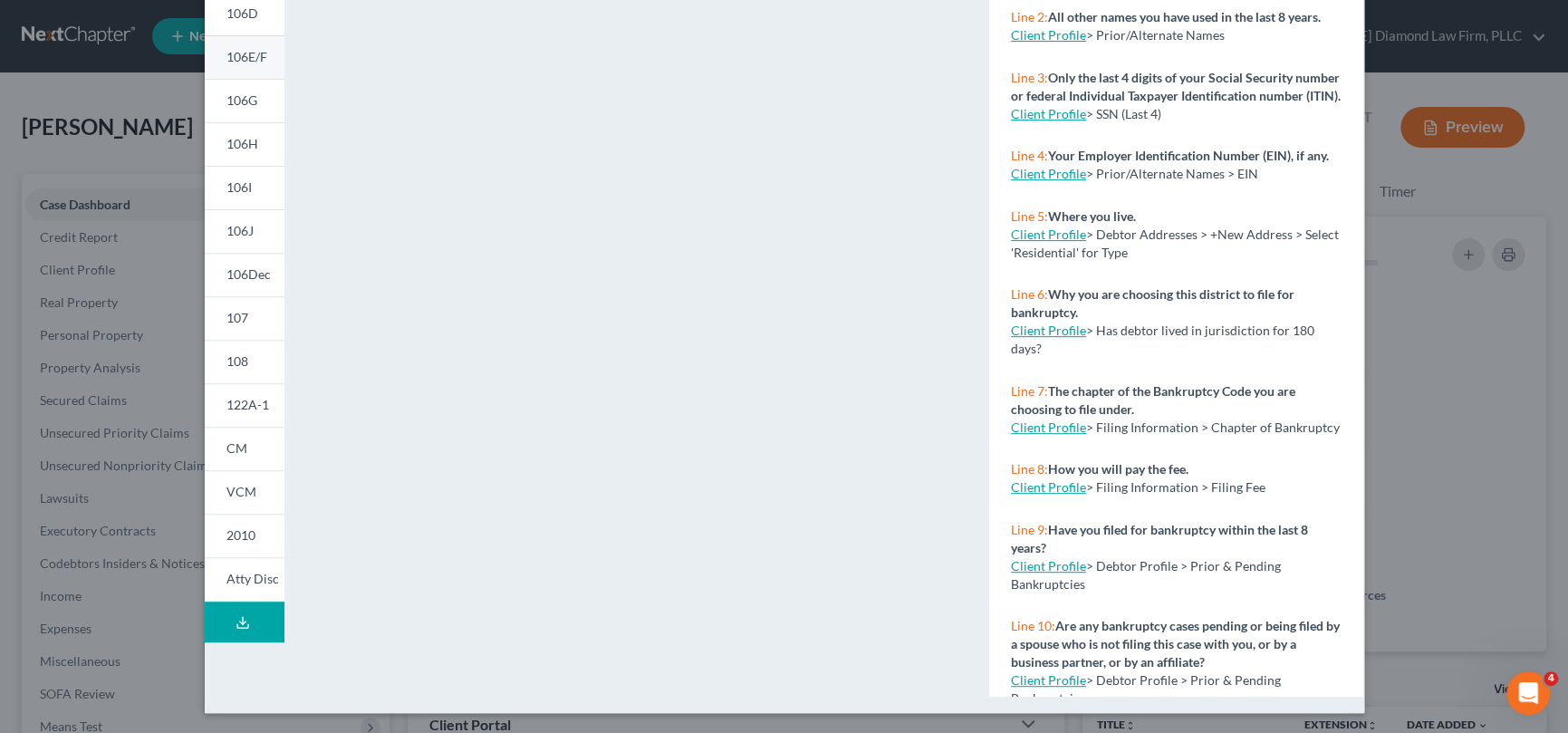
scroll to position [288, 0]
click at [240, 616] on icon at bounding box center [243, 622] width 14 height 14
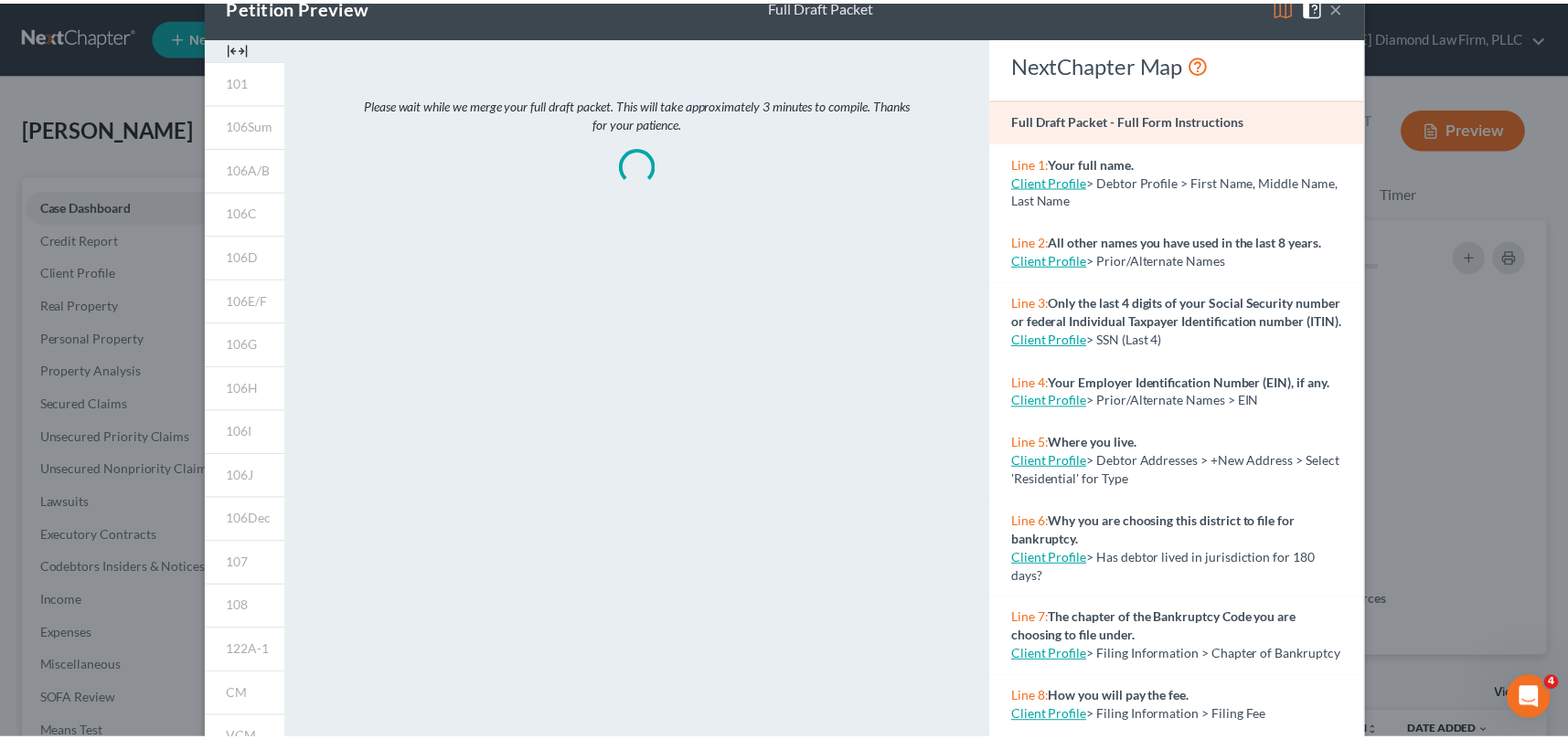
scroll to position [0, 0]
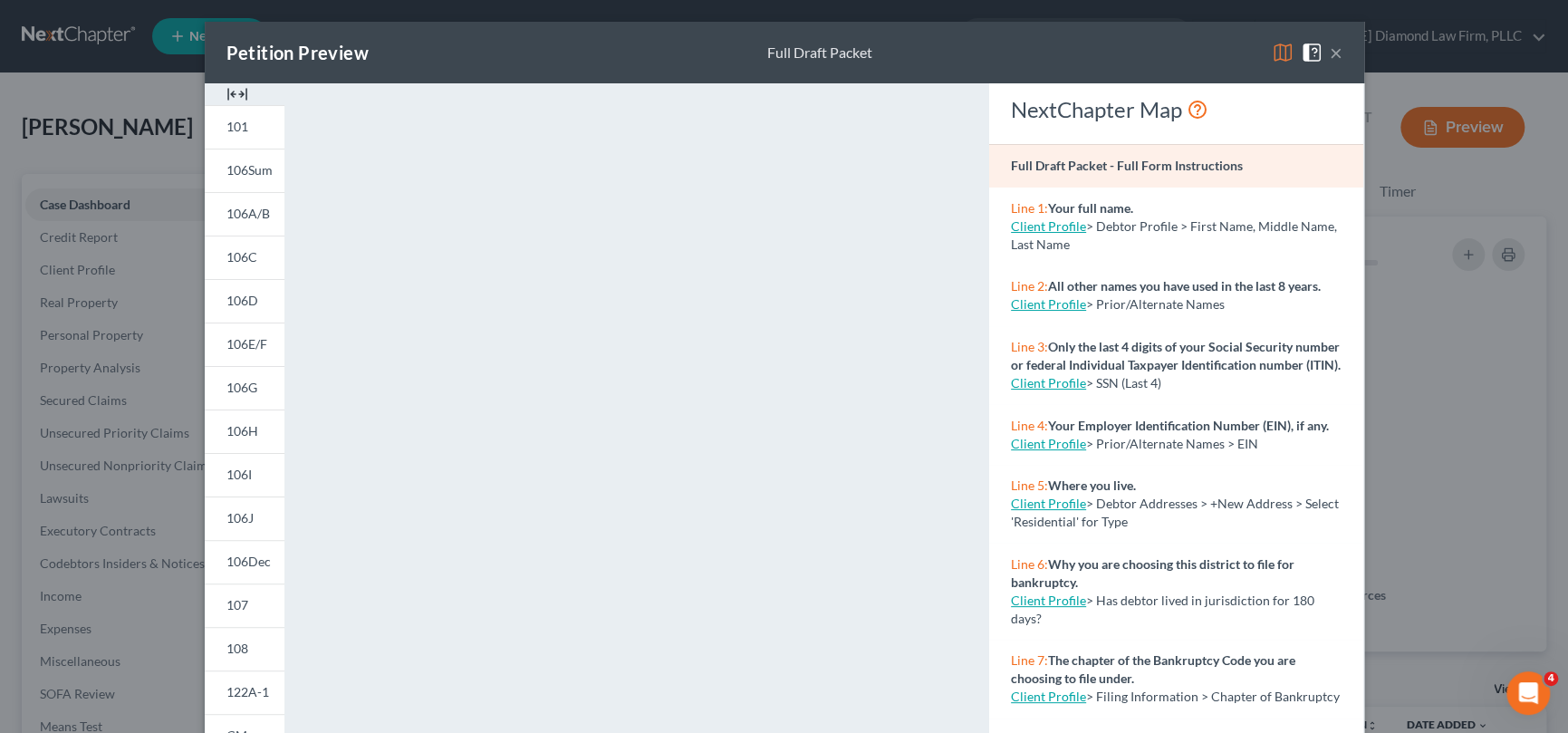
click at [1078, 55] on div "Petition Preview Full Draft Packet ×" at bounding box center [784, 53] width 1159 height 61
click at [1330, 51] on button "×" at bounding box center [1336, 52] width 12 height 22
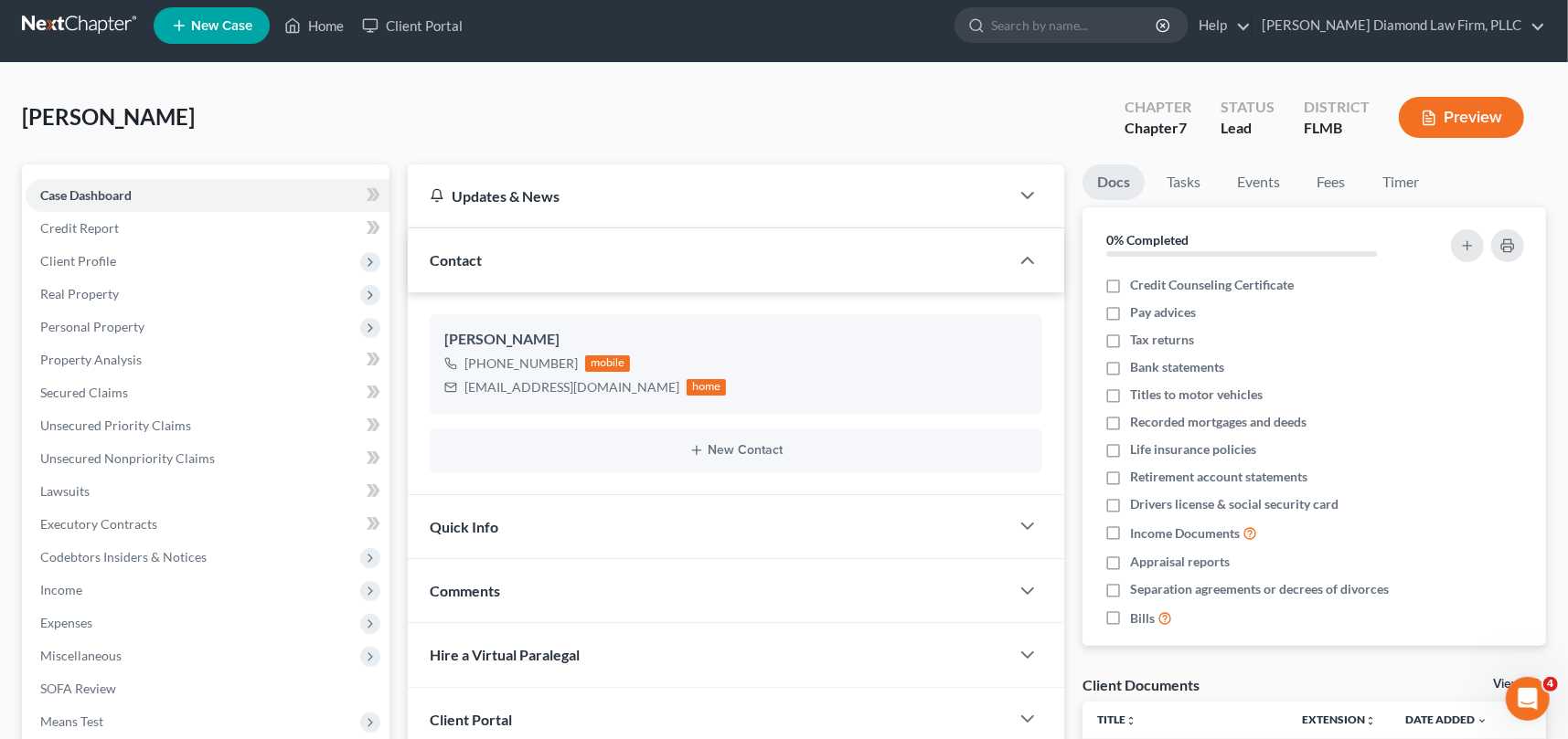
scroll to position [230, 0]
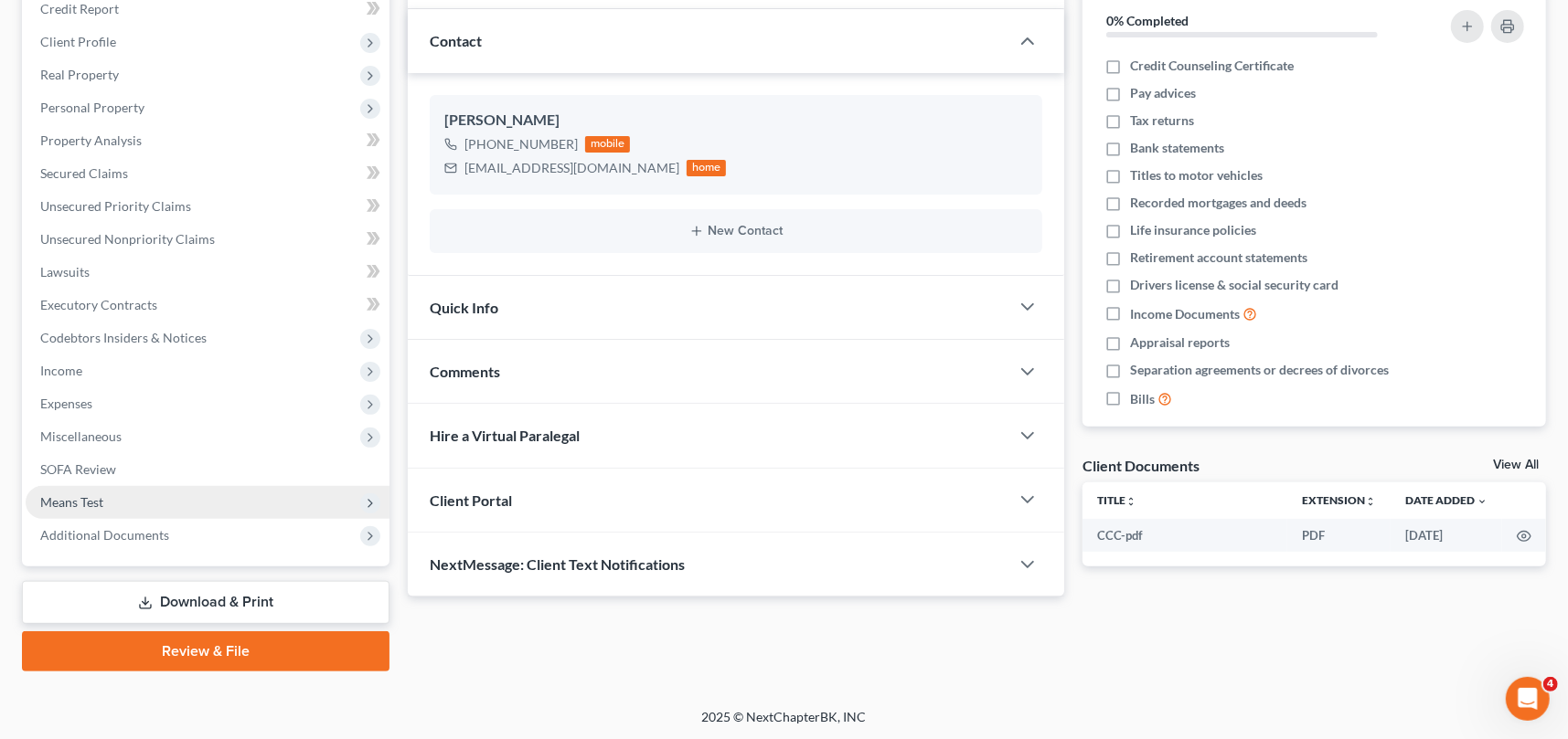
click at [93, 504] on span "Means Test" at bounding box center [72, 502] width 63 height 15
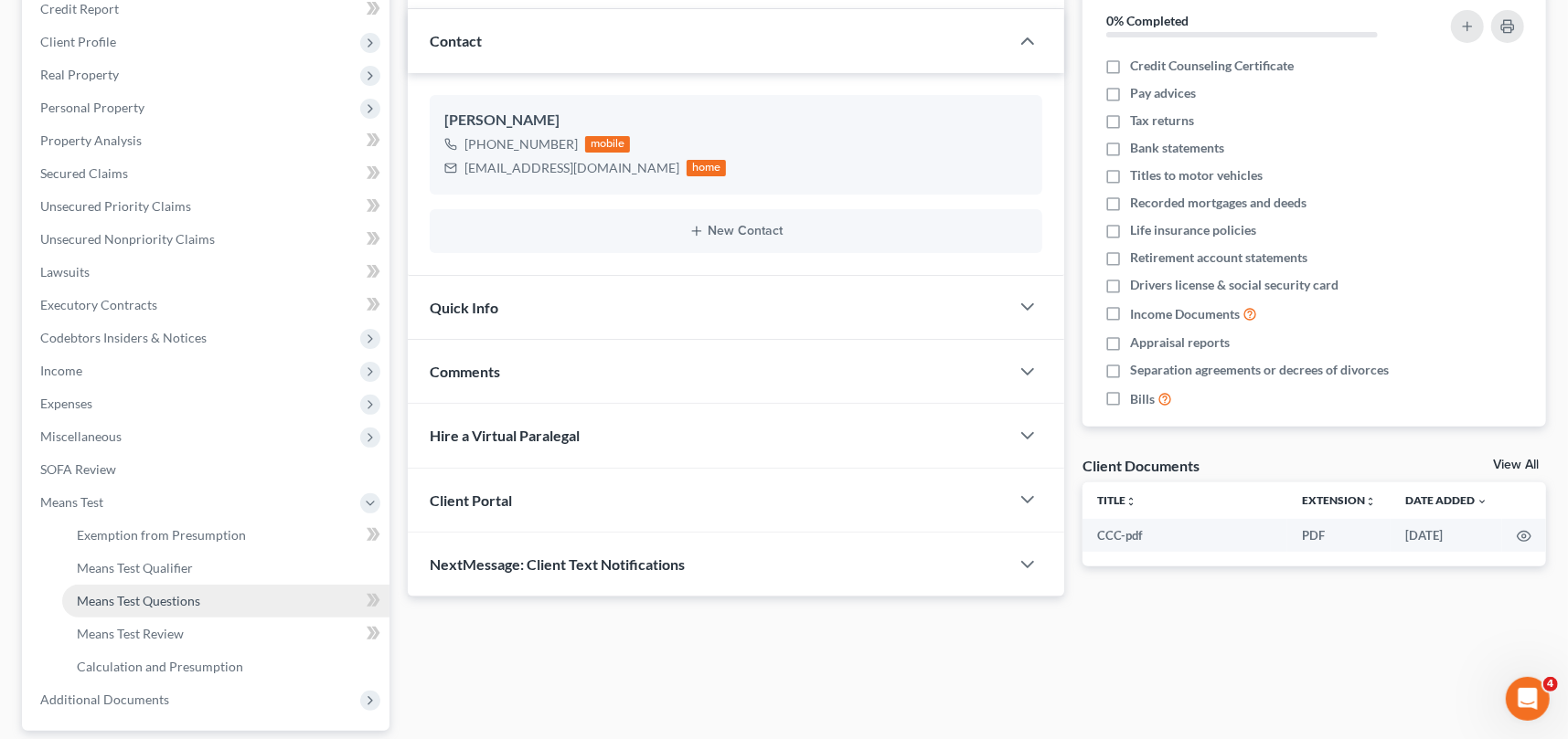
click at [138, 599] on span "Means Test Questions" at bounding box center [138, 601] width 124 height 15
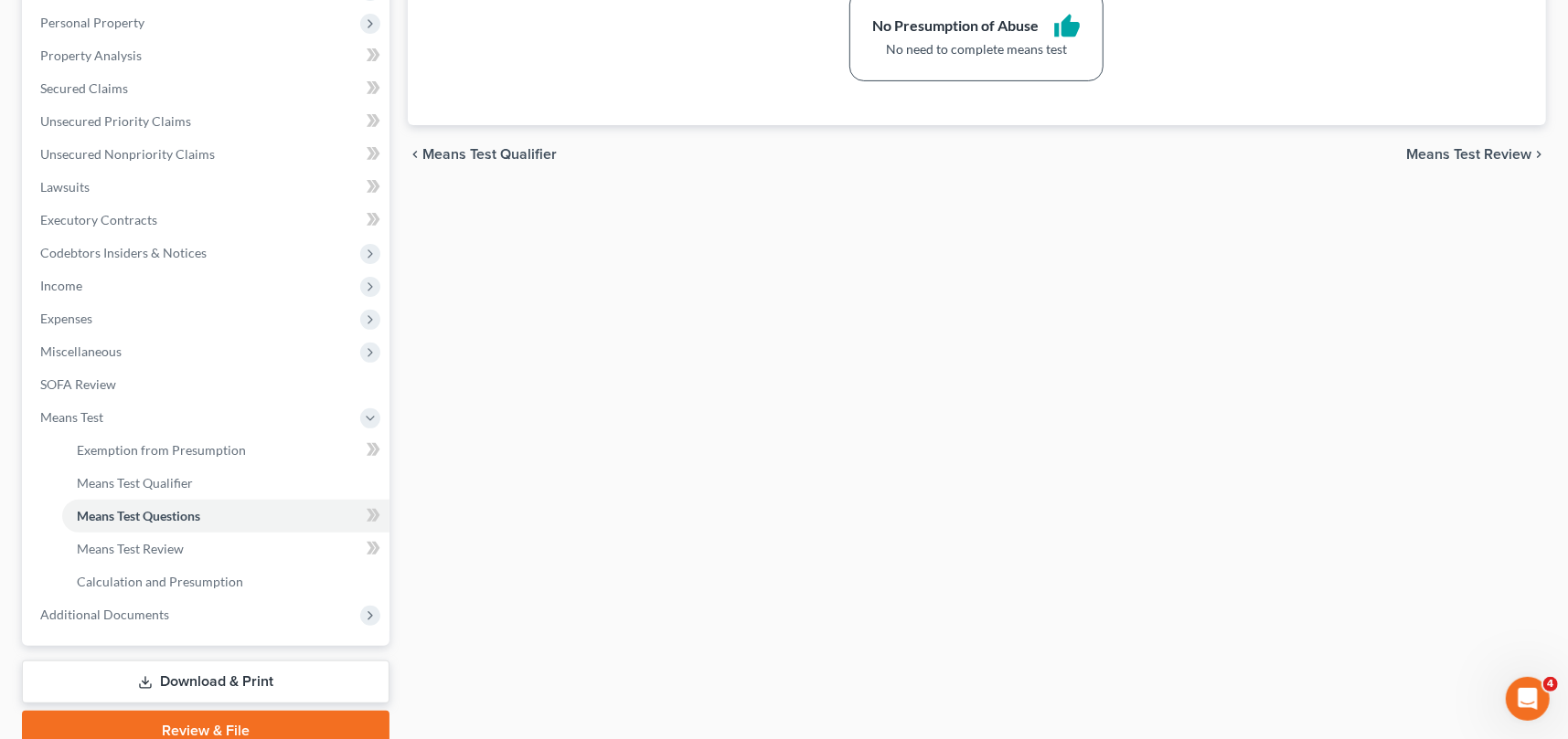
scroll to position [366, 0]
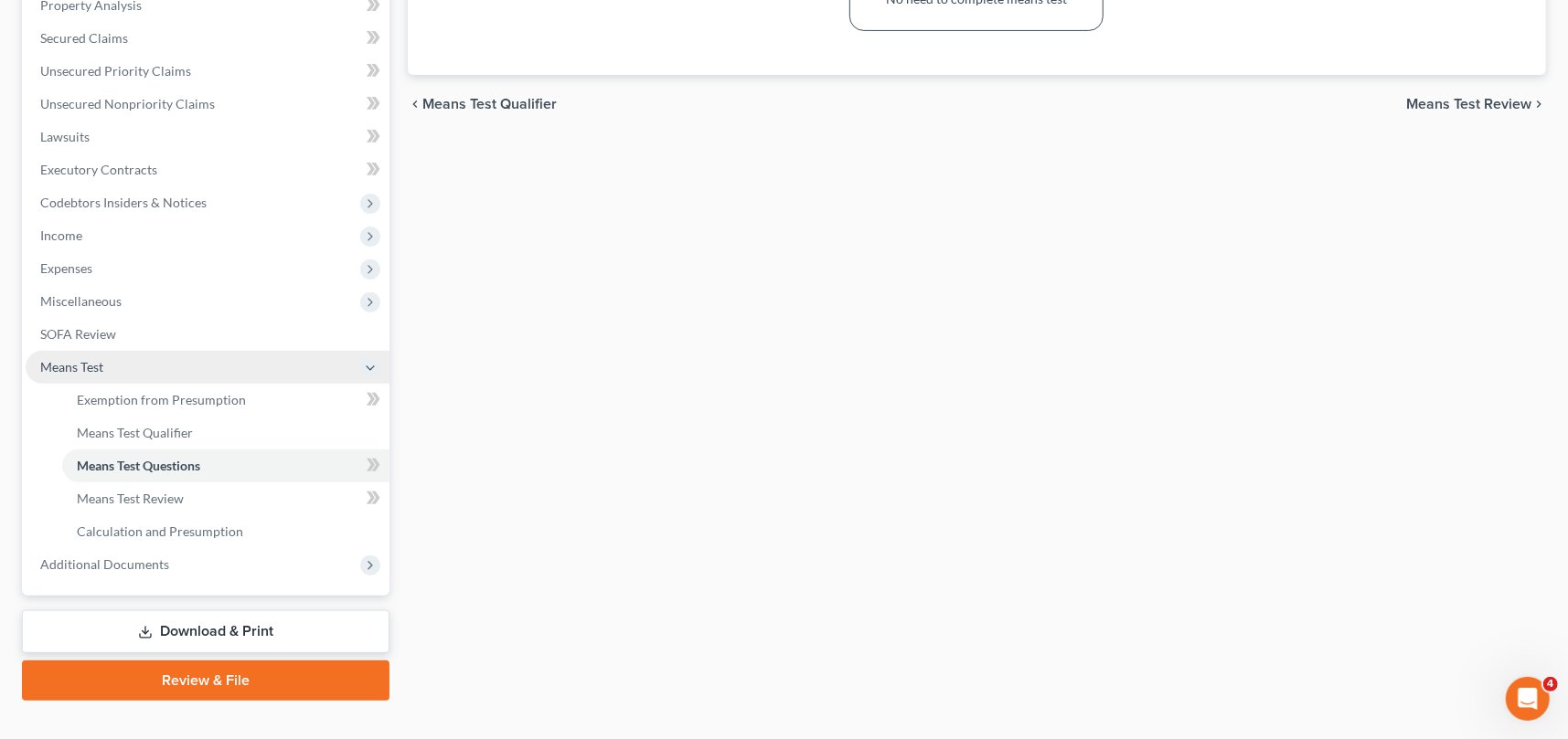
click at [376, 365] on icon at bounding box center [370, 368] width 15 height 15
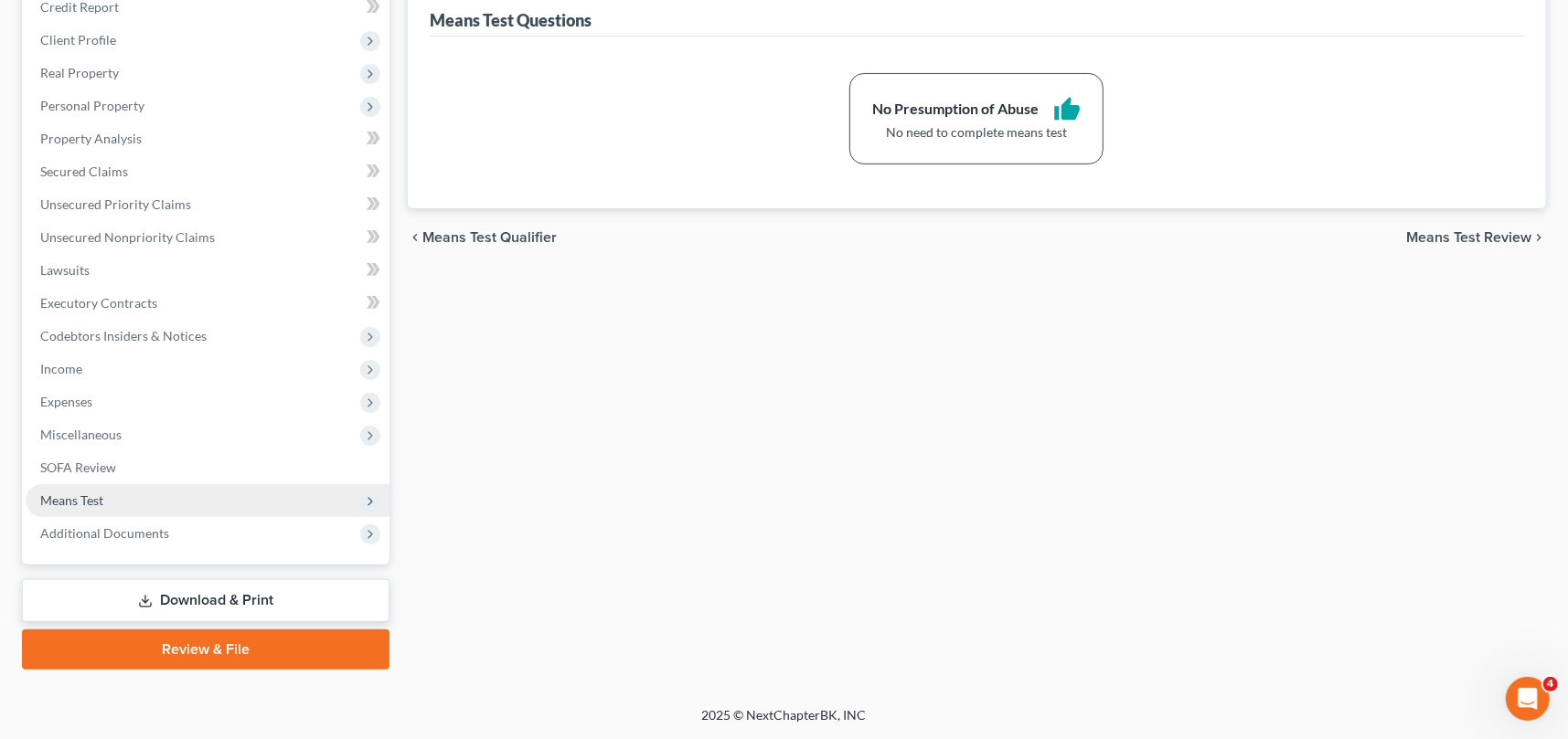
scroll to position [230, 0]
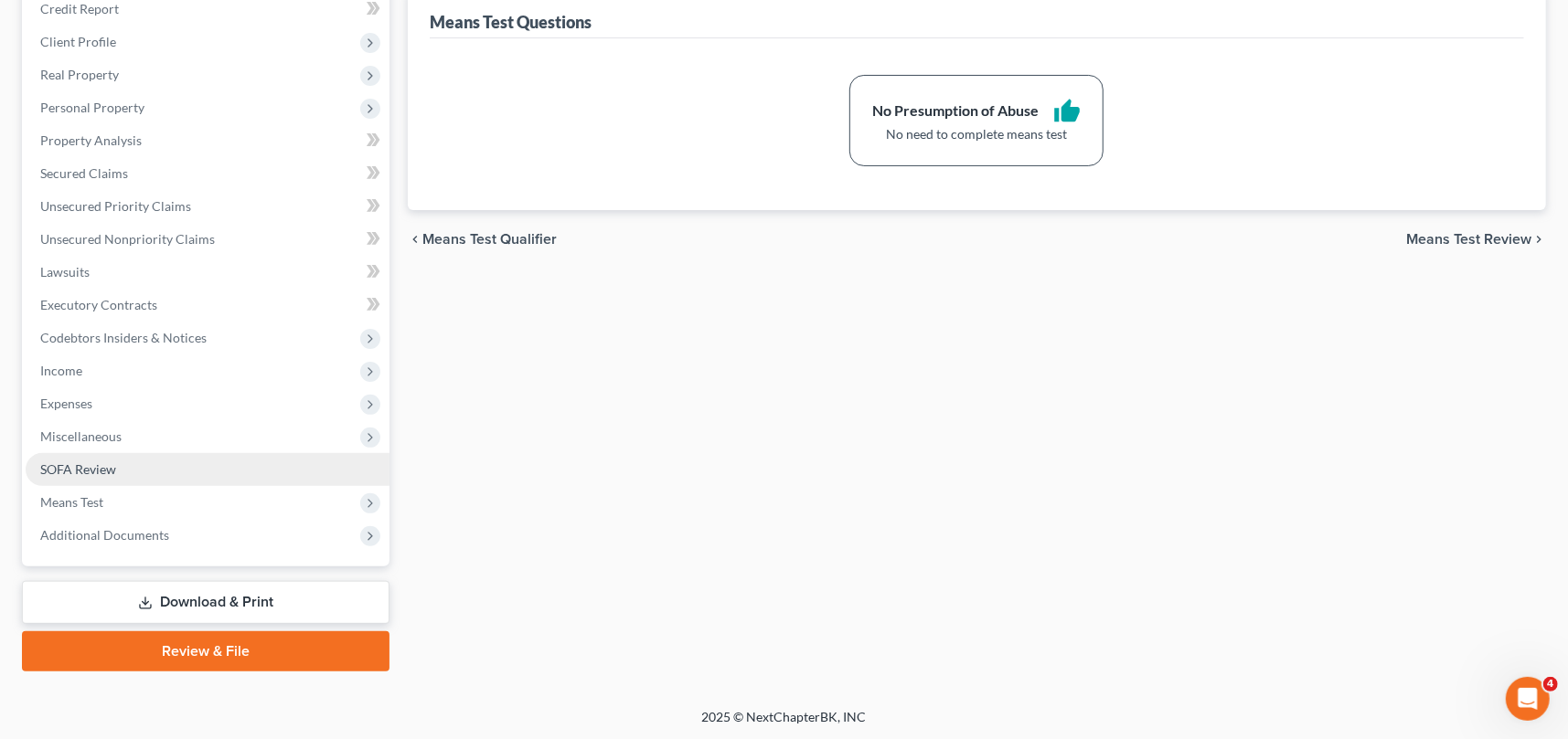
click at [103, 472] on span "SOFA Review" at bounding box center [78, 469] width 75 height 15
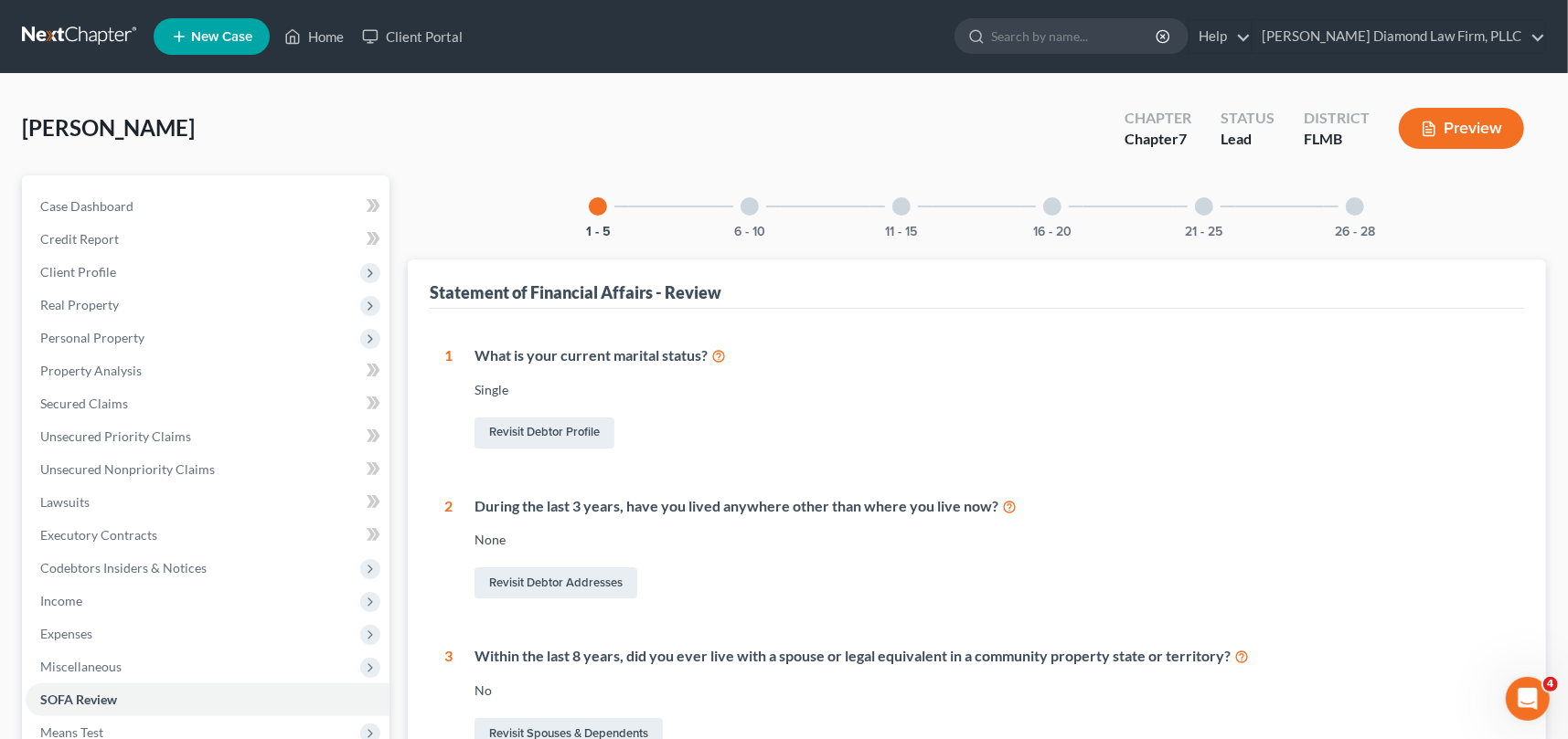
click at [903, 202] on div at bounding box center [901, 206] width 18 height 18
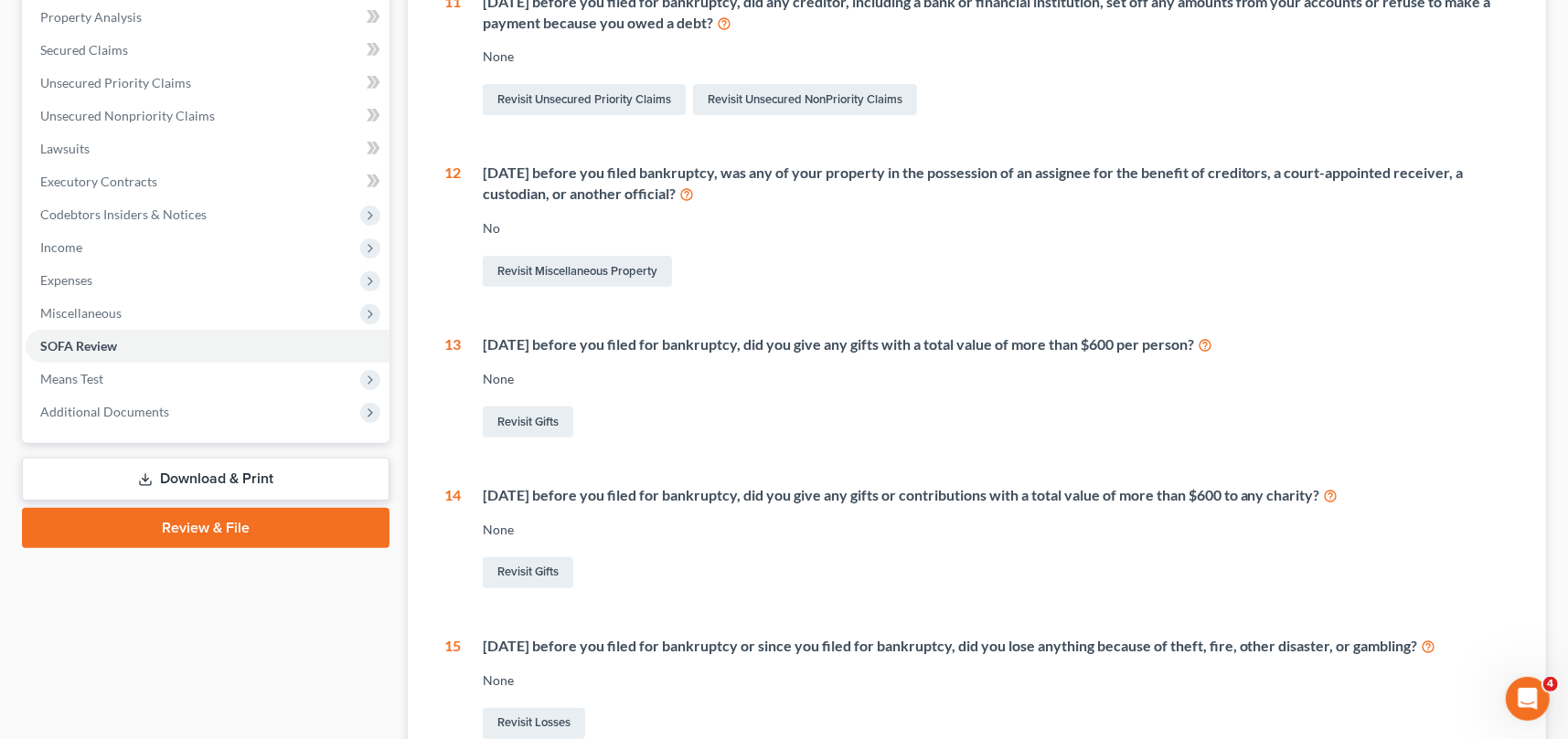
scroll to position [91, 0]
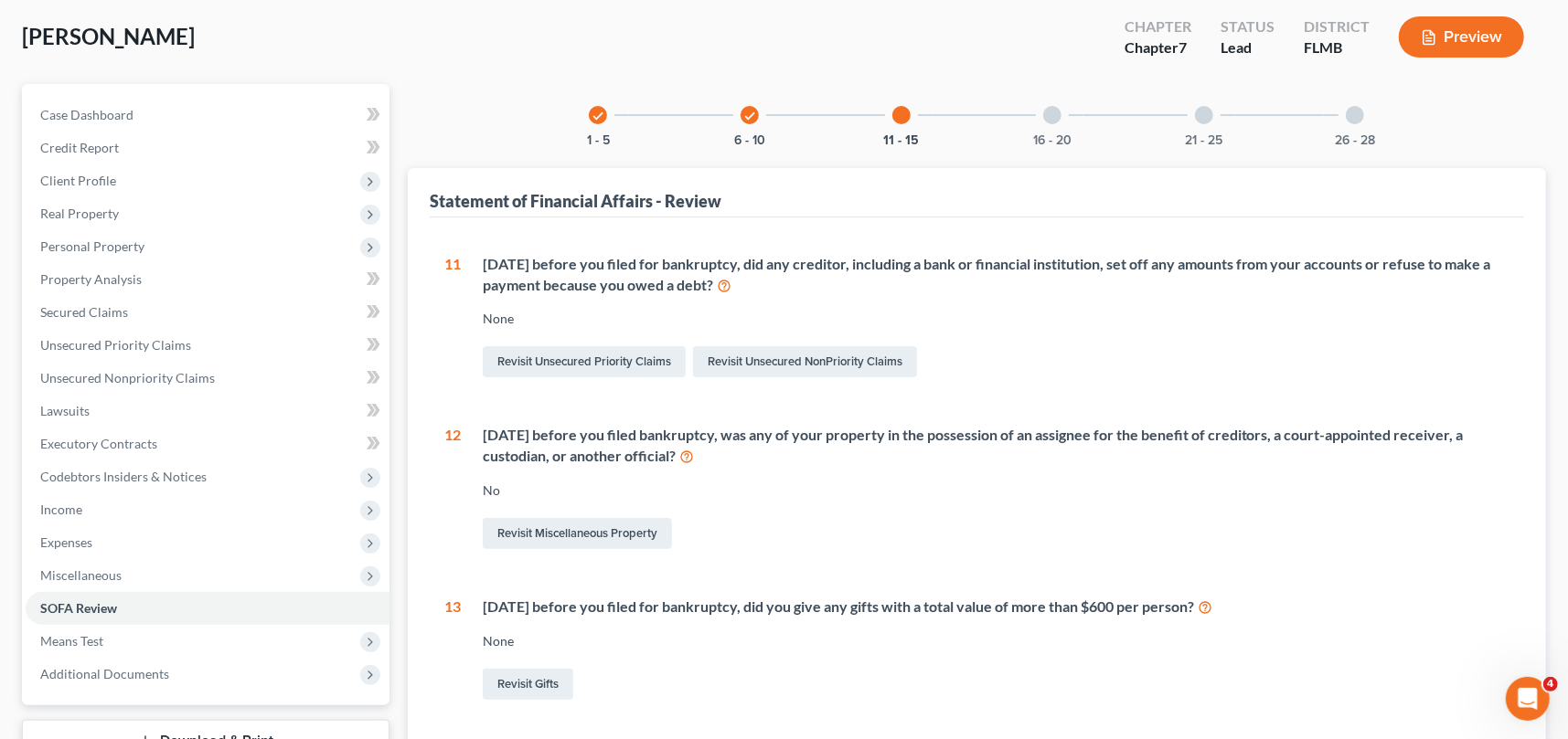
drag, startPoint x: 1056, startPoint y: 116, endPoint x: 1052, endPoint y: 132, distance: 16.5
click at [1055, 118] on div at bounding box center [1052, 115] width 18 height 18
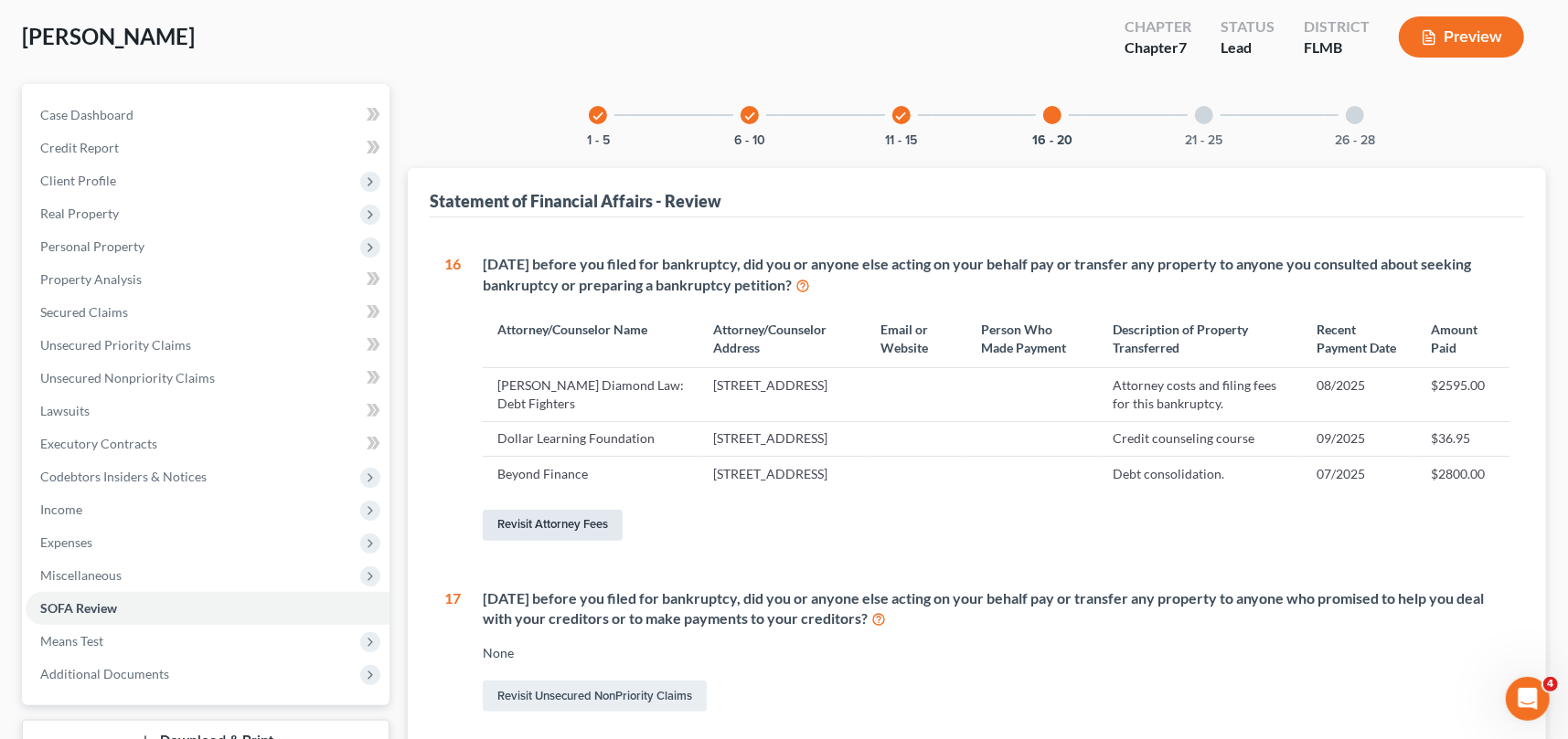
click at [549, 541] on link "Revisit Attorney Fees" at bounding box center [553, 525] width 140 height 31
select select "2"
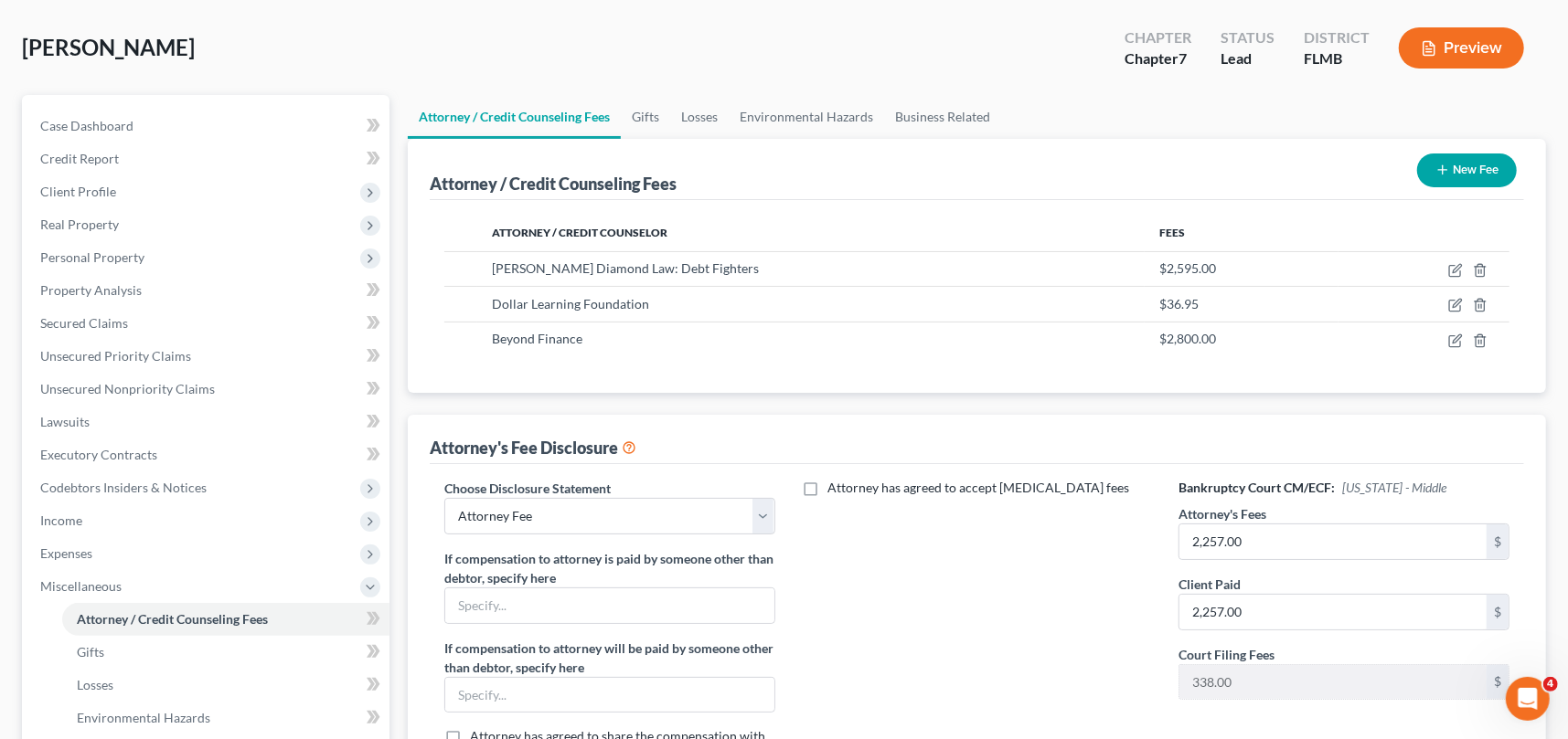
scroll to position [274, 0]
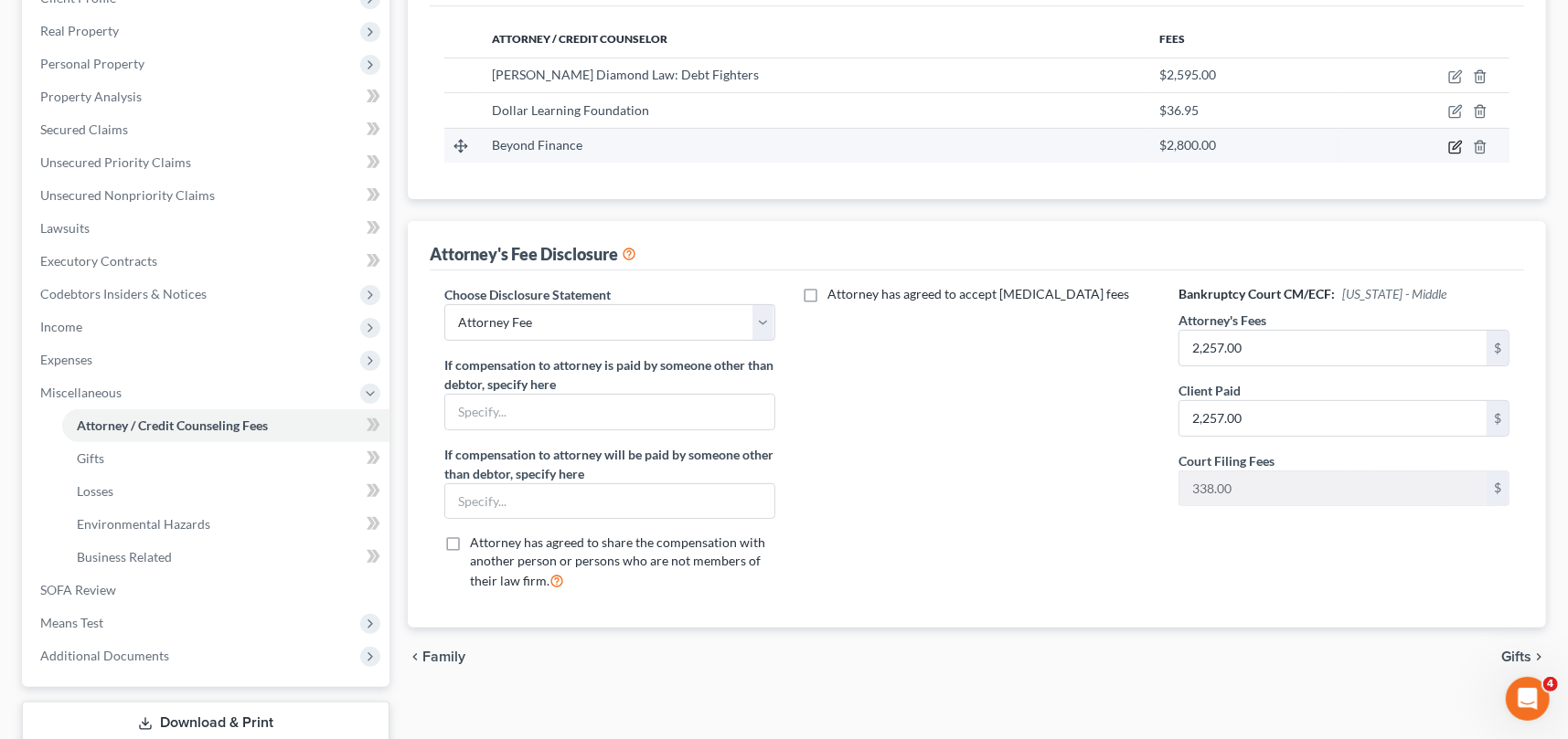
click at [1457, 149] on icon "button" at bounding box center [1456, 147] width 15 height 15
select select "14"
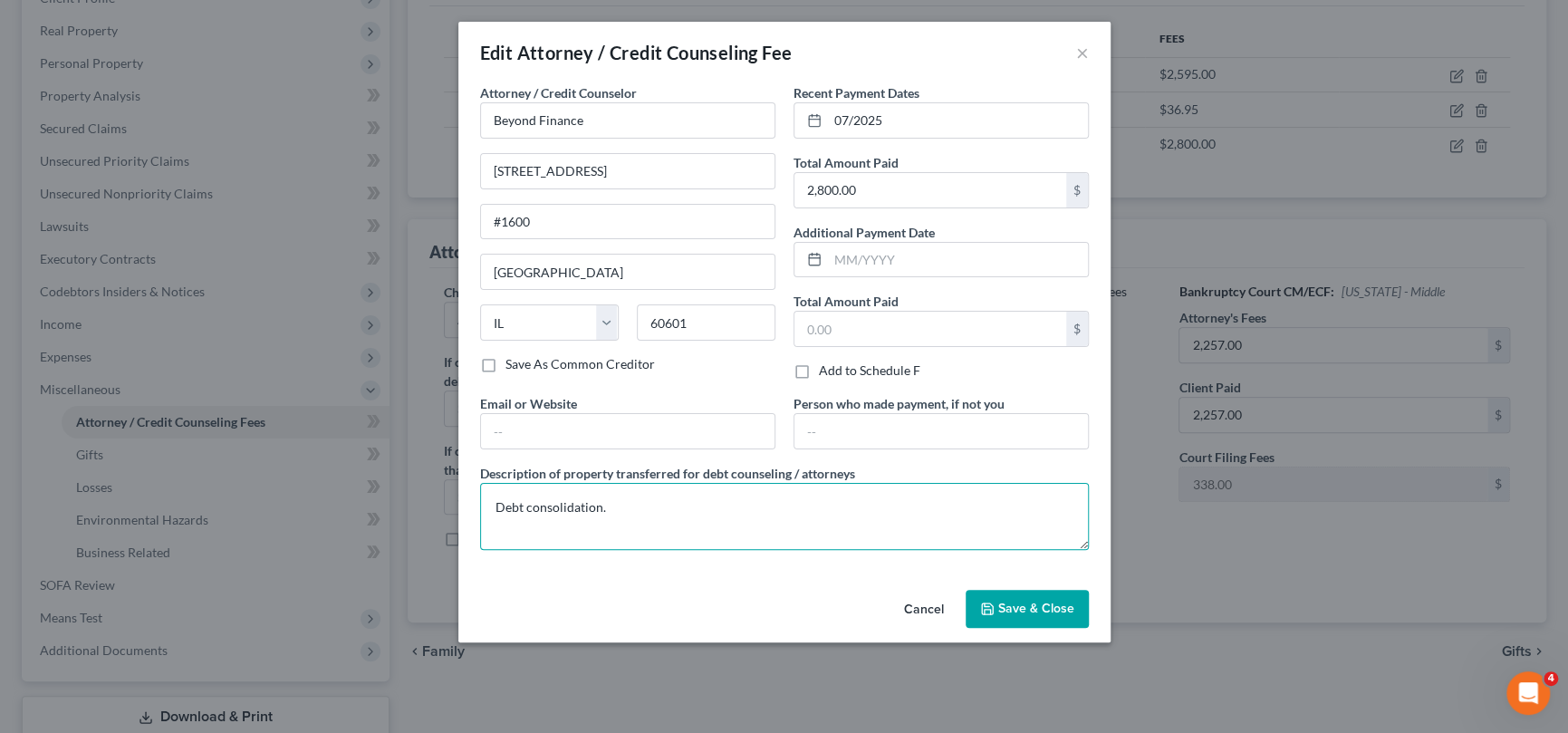
click at [623, 509] on textarea "Debt consolidation." at bounding box center [784, 517] width 609 height 67
type textarea "Debt consolidation. Funds were refunded and used for bankruptcy attorney fees."
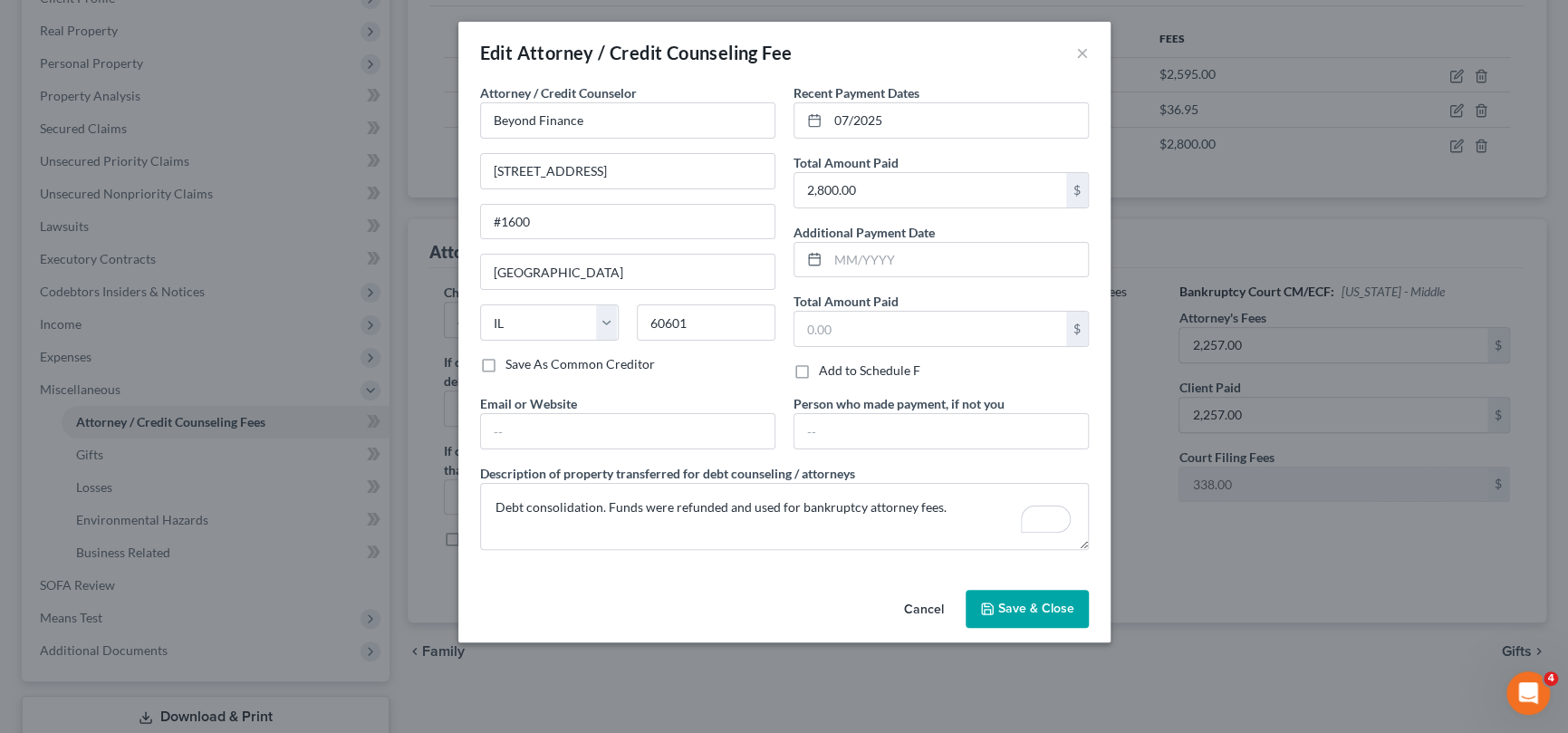
click at [995, 599] on button "Save & Close" at bounding box center [1027, 609] width 123 height 38
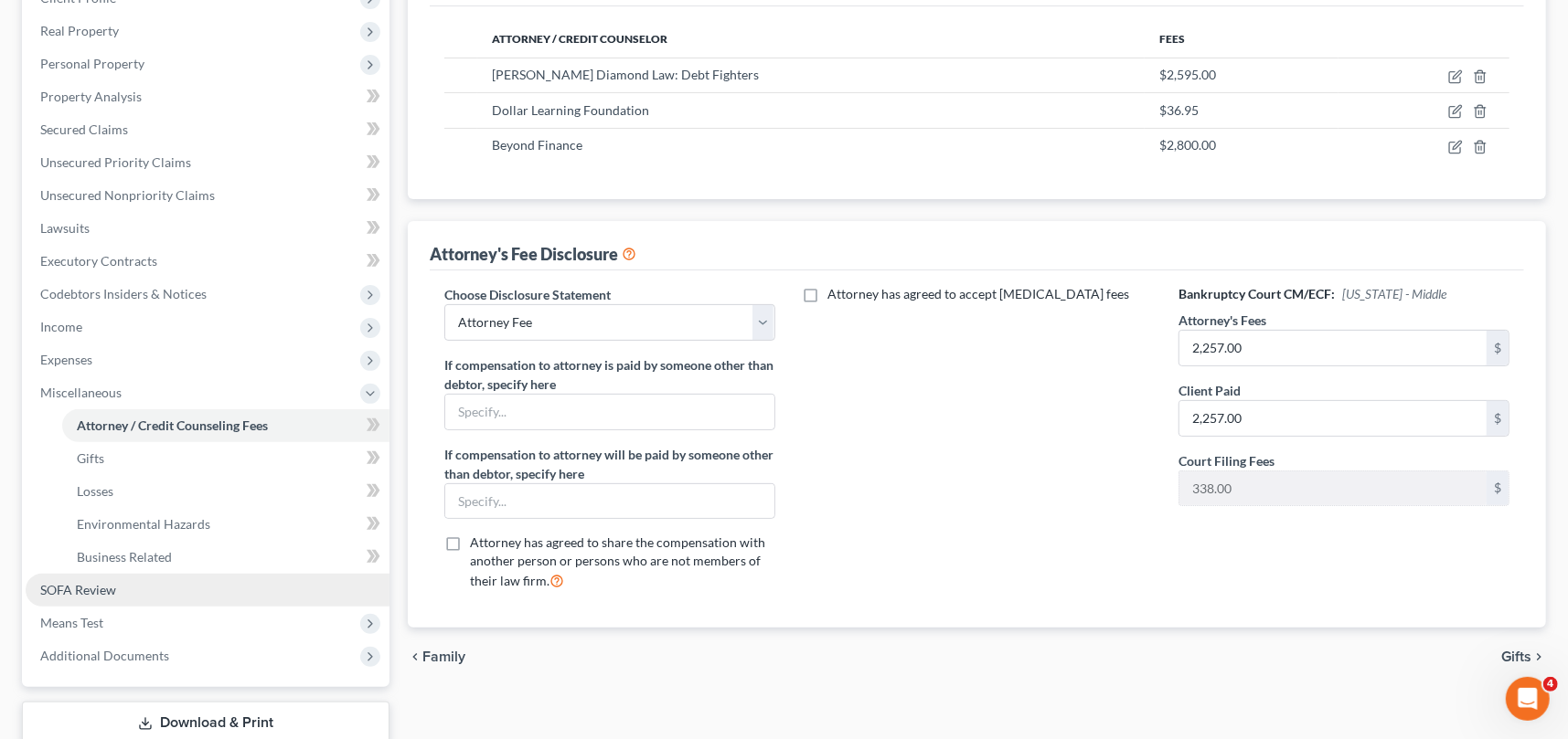
click at [207, 584] on link "SOFA Review" at bounding box center [207, 590] width 364 height 33
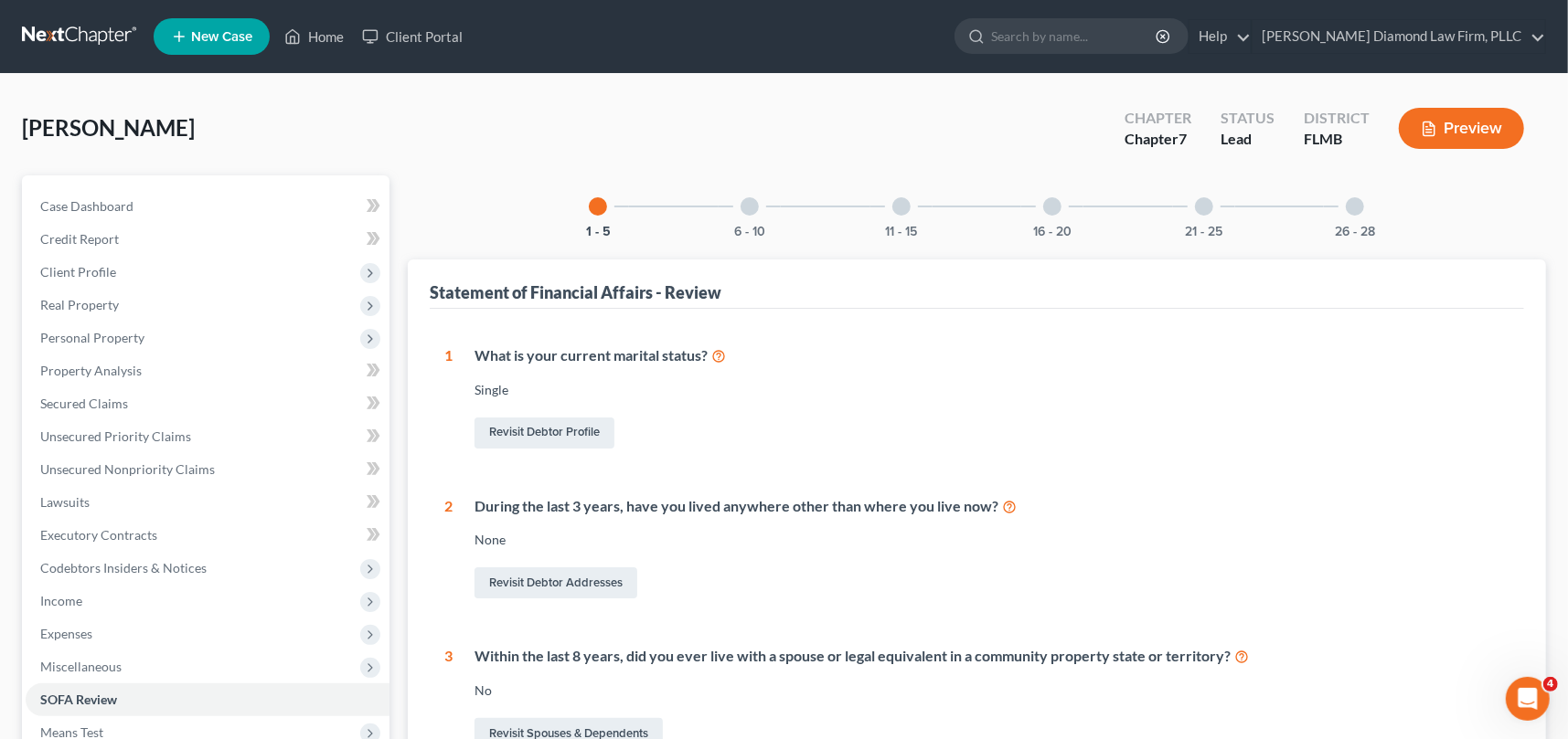
click at [1488, 124] on button "Preview" at bounding box center [1462, 128] width 125 height 42
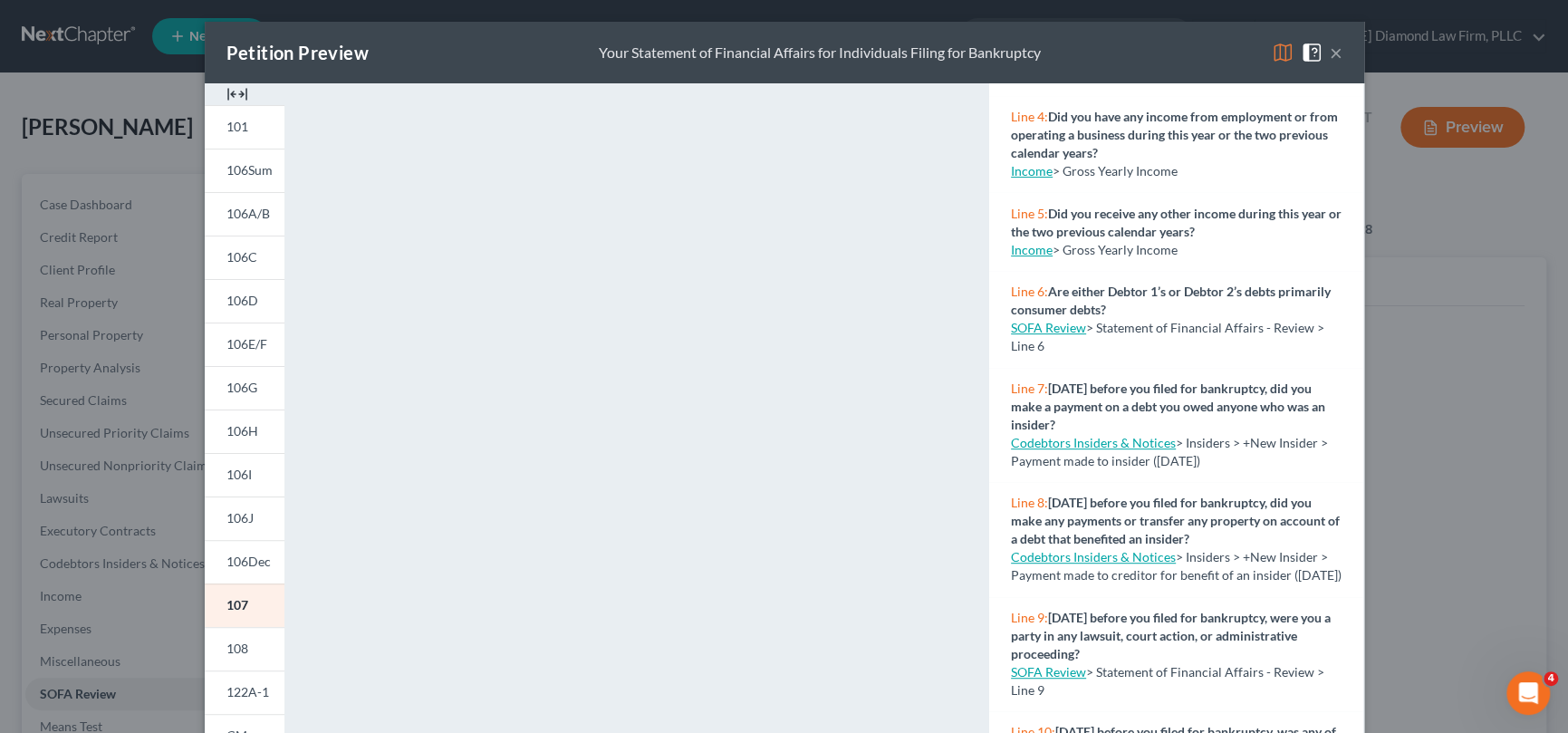
click at [1334, 49] on button "×" at bounding box center [1336, 52] width 12 height 22
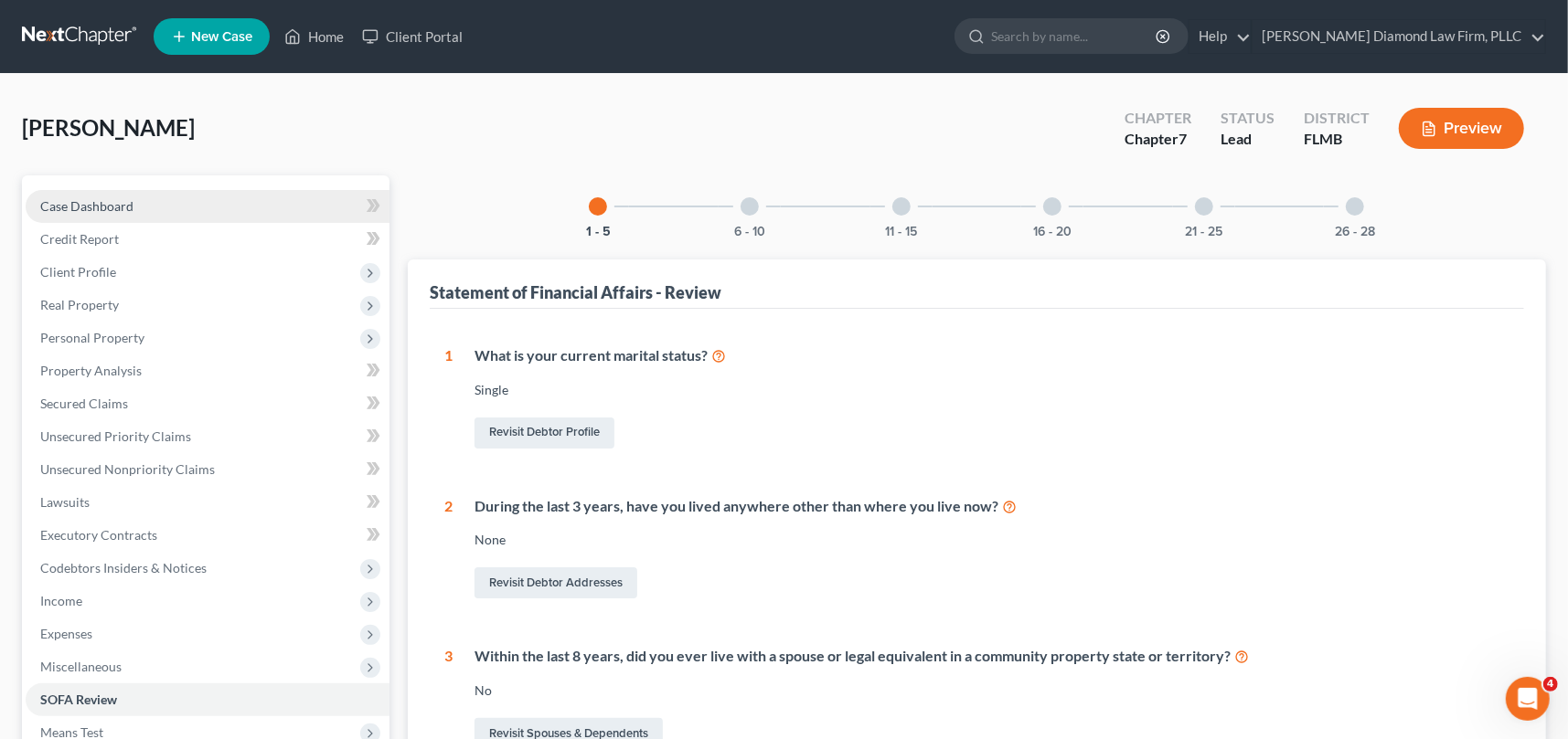
click at [166, 206] on link "Case Dashboard" at bounding box center [207, 207] width 364 height 33
